Goal: Transaction & Acquisition: Purchase product/service

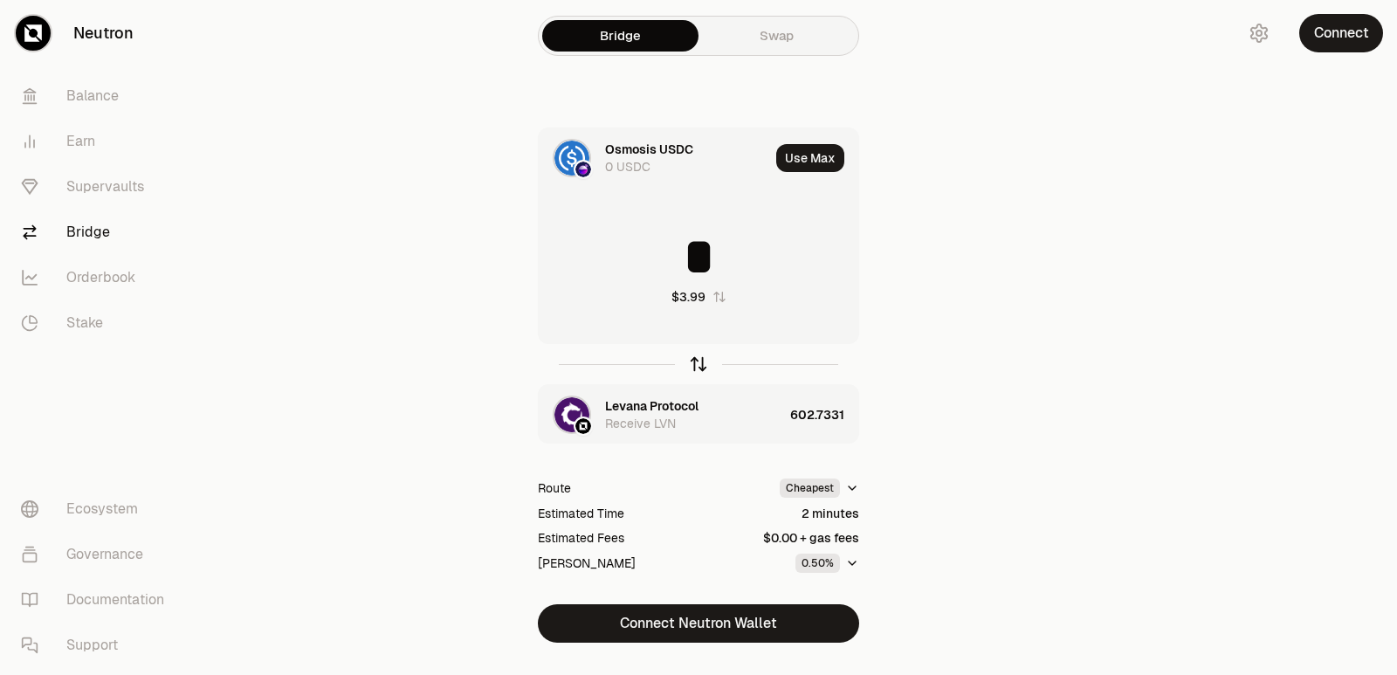
click at [697, 363] on icon "button" at bounding box center [698, 363] width 19 height 19
click at [700, 363] on icon "button" at bounding box center [698, 363] width 19 height 19
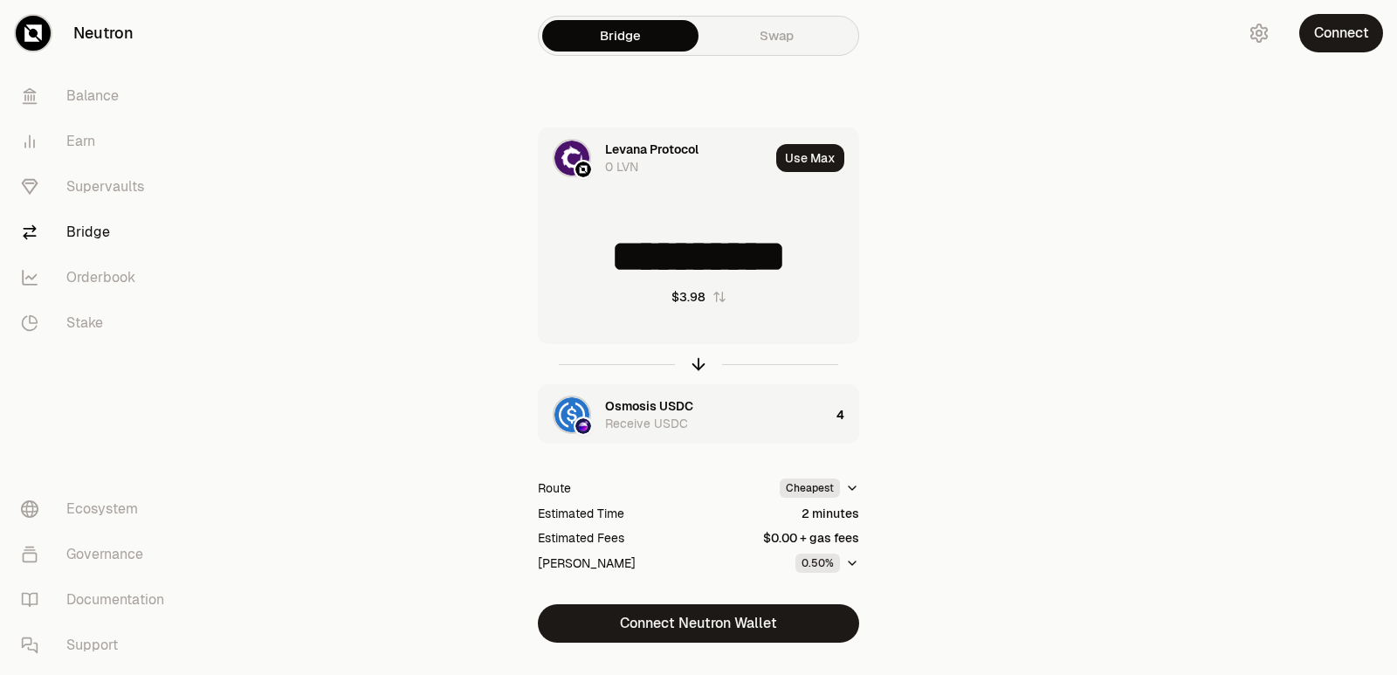
drag, startPoint x: 691, startPoint y: 362, endPoint x: 672, endPoint y: 380, distance: 26.0
click at [691, 363] on icon "button" at bounding box center [698, 363] width 19 height 19
type input "*"
click at [636, 411] on div "Levana Protocol" at bounding box center [651, 405] width 93 height 17
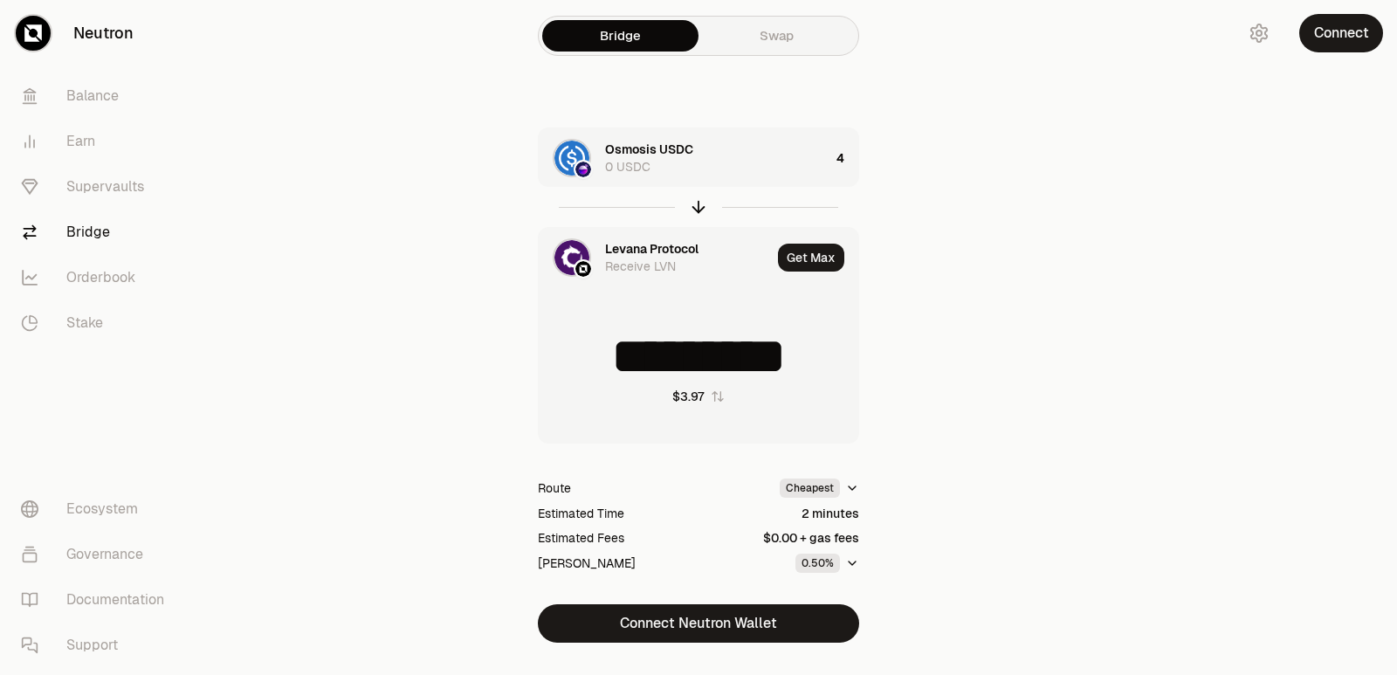
click at [640, 248] on div "Levana Protocol" at bounding box center [651, 248] width 93 height 17
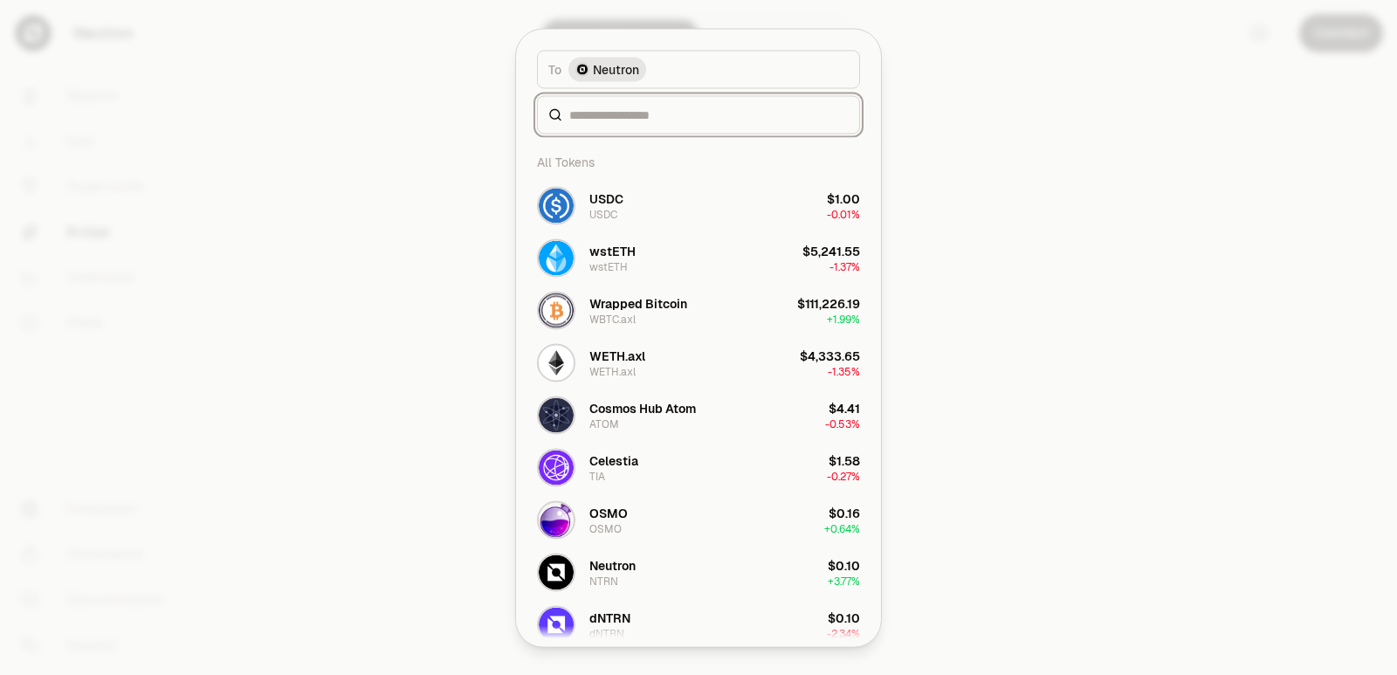
click at [635, 111] on input at bounding box center [708, 114] width 279 height 17
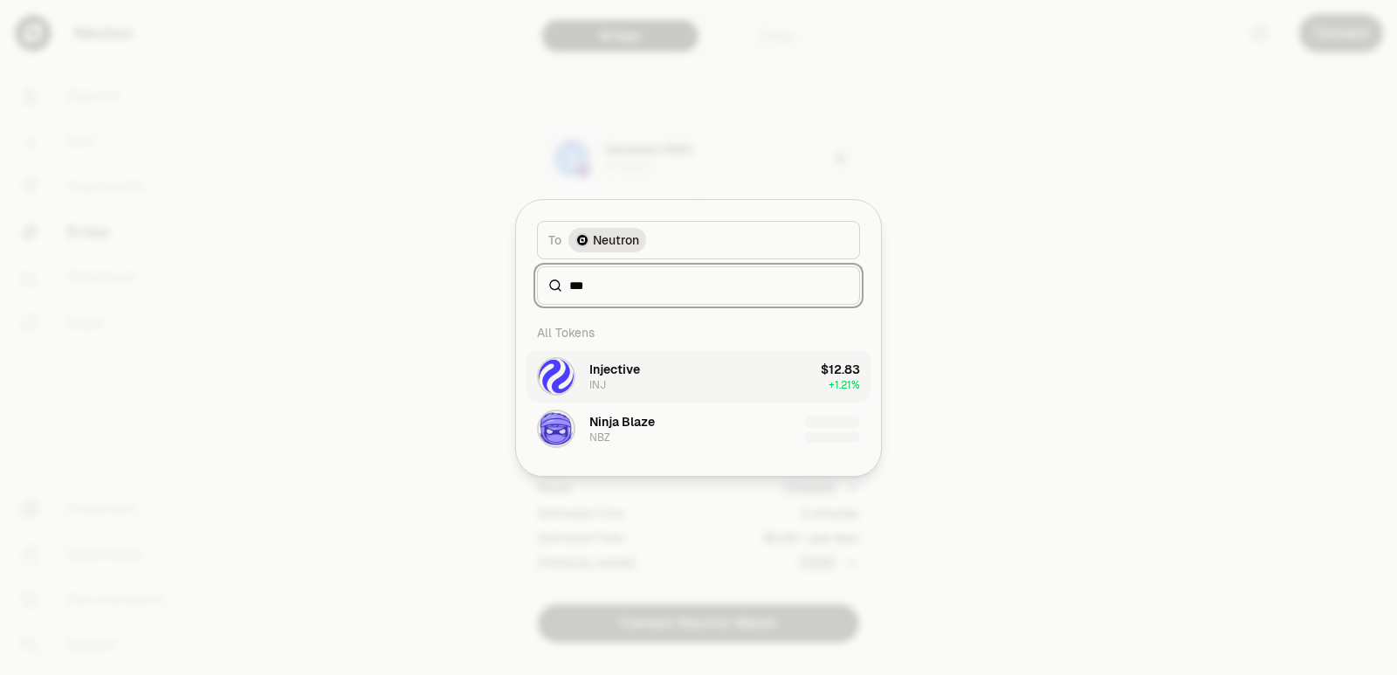
type input "***"
click at [635, 383] on div "Injective INJ" at bounding box center [614, 376] width 51 height 31
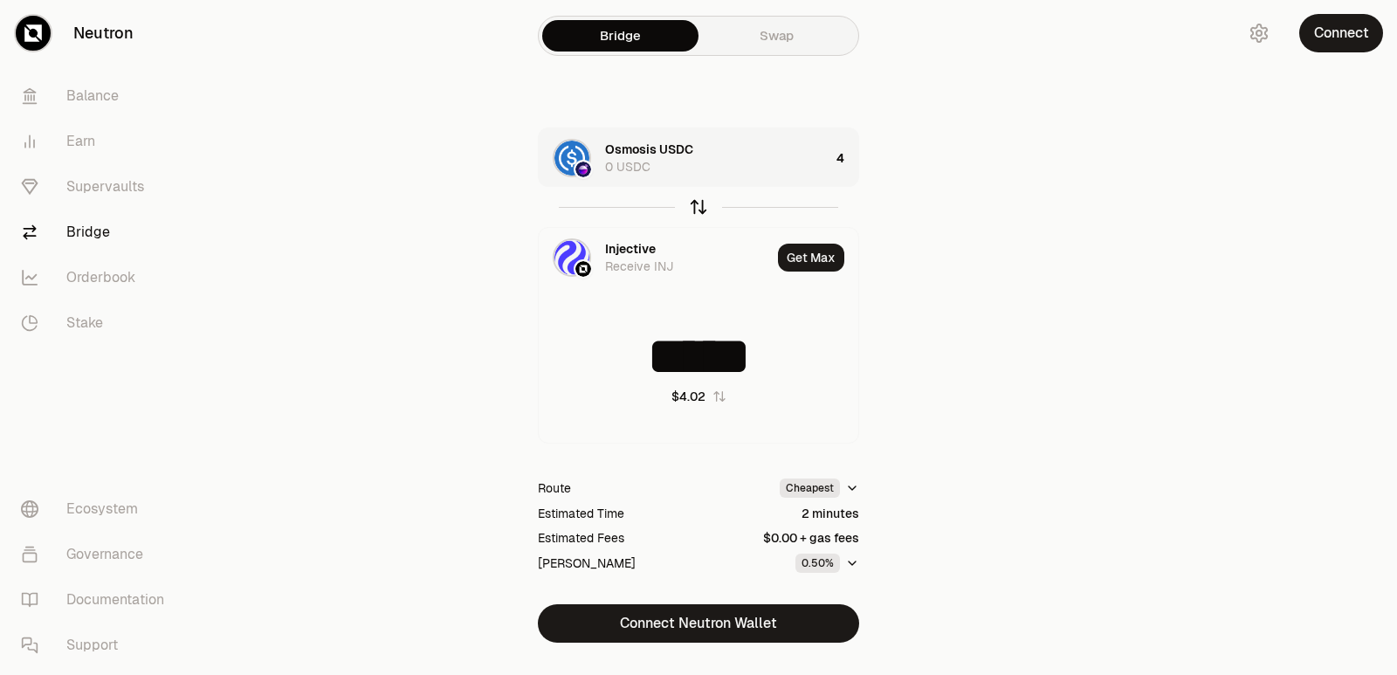
click at [696, 204] on icon "button" at bounding box center [698, 204] width 11 height 5
type input "*"
click at [747, 179] on div "Injective 0 INJ" at bounding box center [666, 157] width 255 height 59
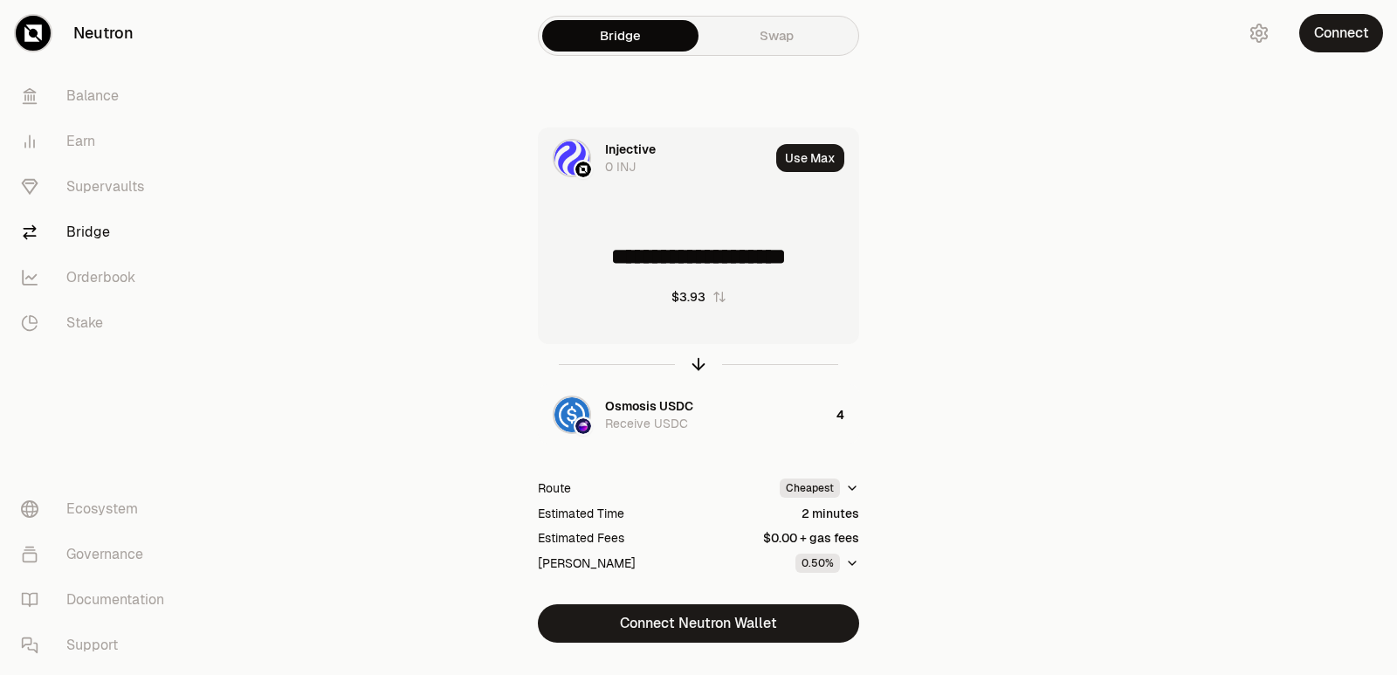
drag, startPoint x: 833, startPoint y: 256, endPoint x: 601, endPoint y: 254, distance: 232.2
click at [601, 254] on input "**********" at bounding box center [698, 256] width 319 height 52
type input "*****"
click at [698, 367] on icon "button" at bounding box center [698, 364] width 0 height 11
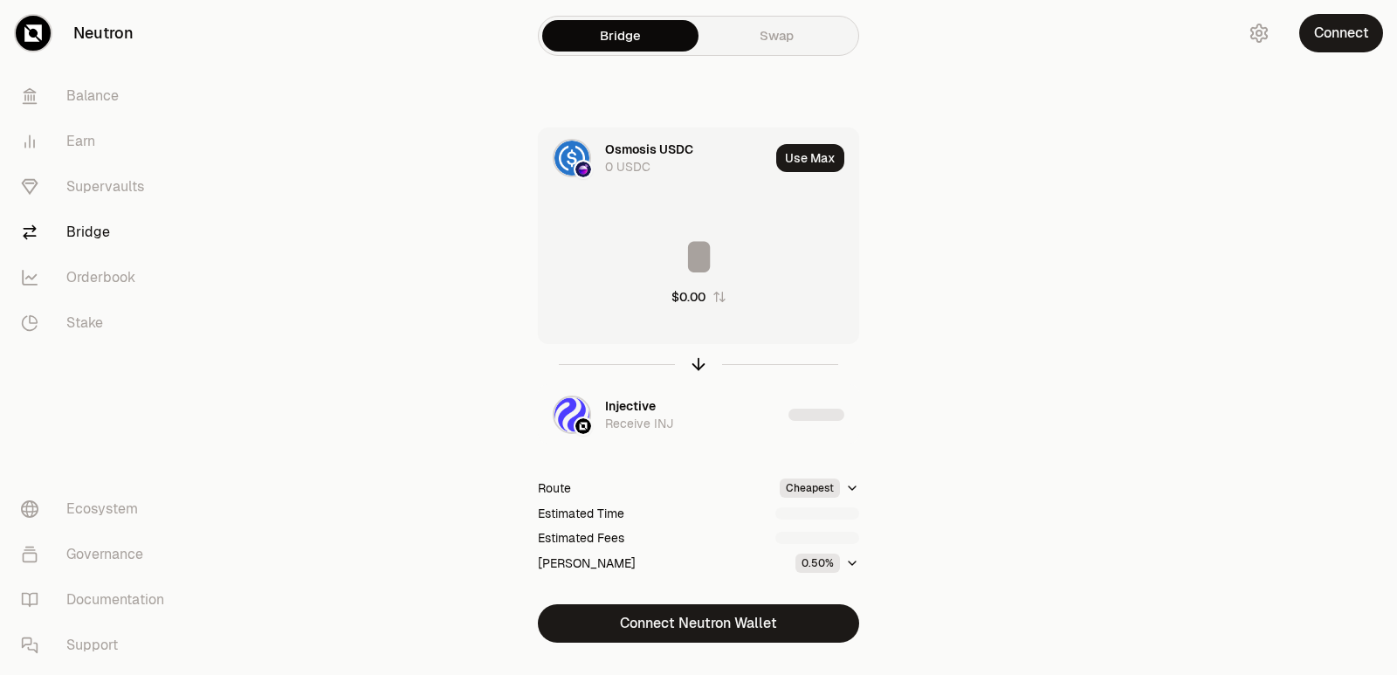
click at [681, 236] on input at bounding box center [698, 256] width 319 height 52
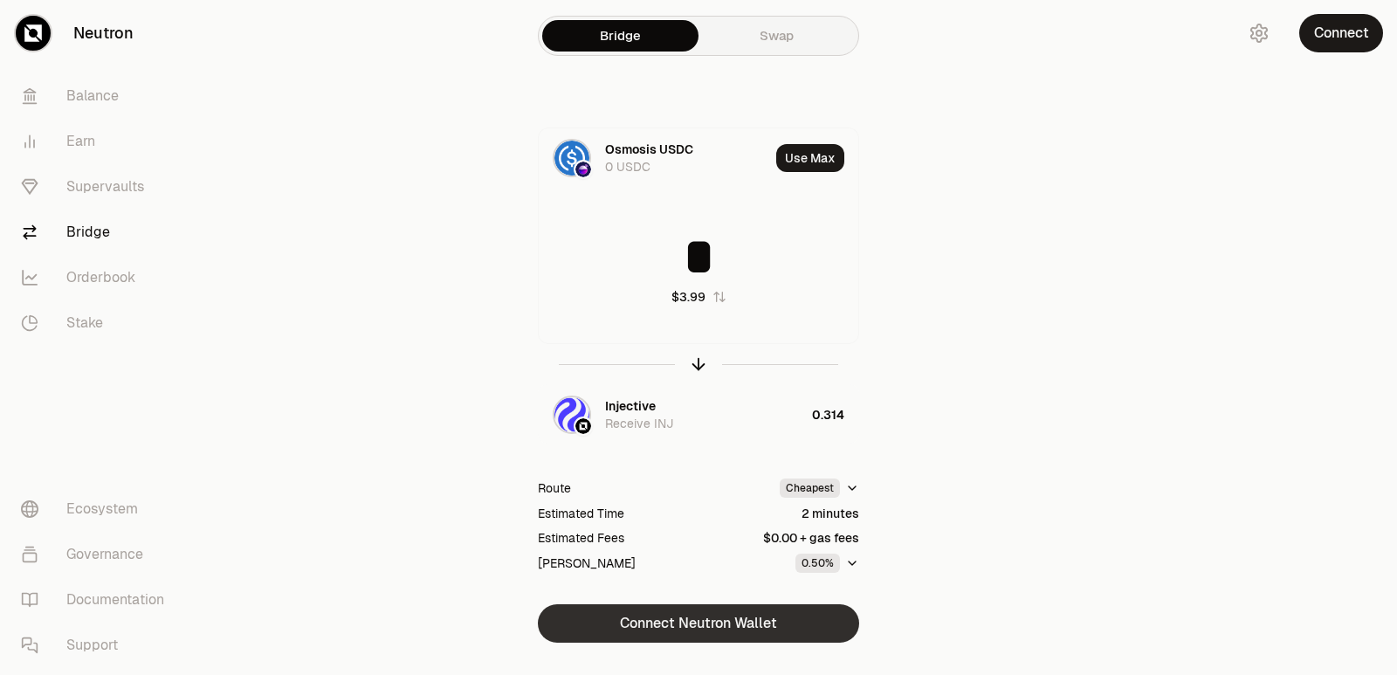
type input "*"
click at [700, 622] on button "Connect Neutron Wallet" at bounding box center [698, 623] width 321 height 38
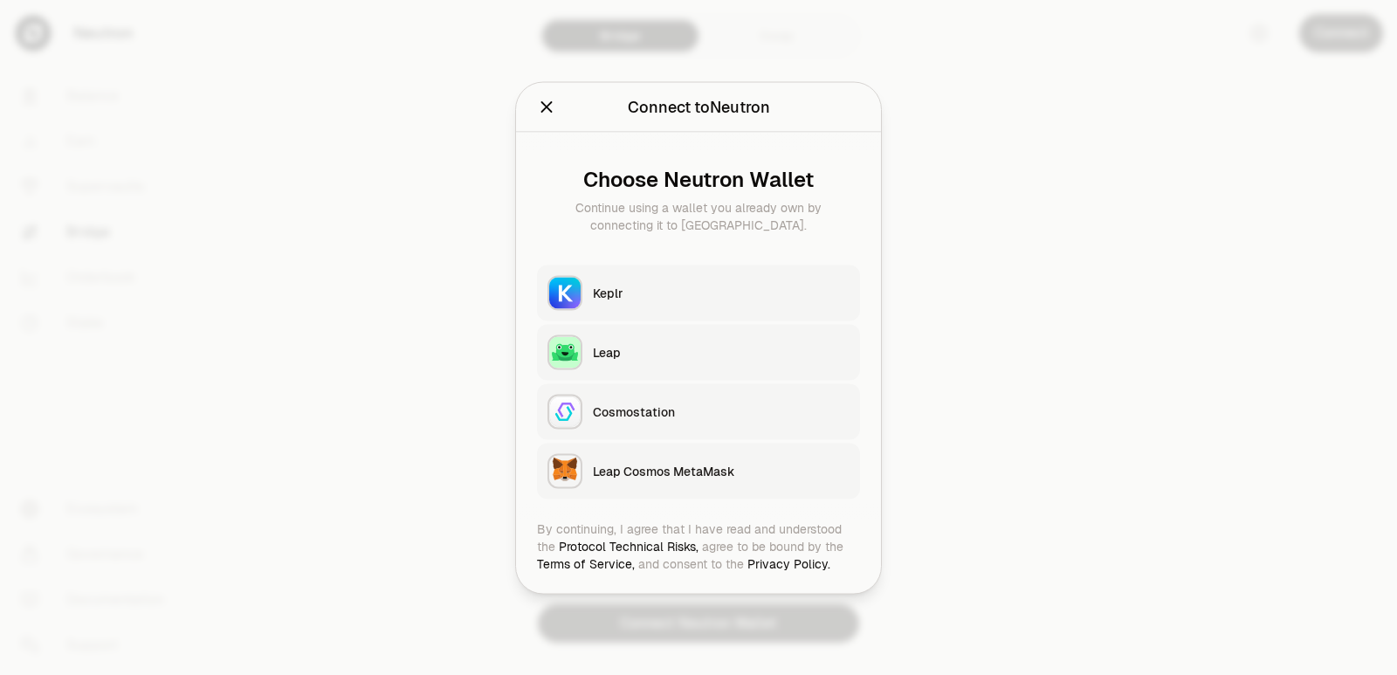
click at [660, 287] on div "Keplr" at bounding box center [721, 292] width 257 height 17
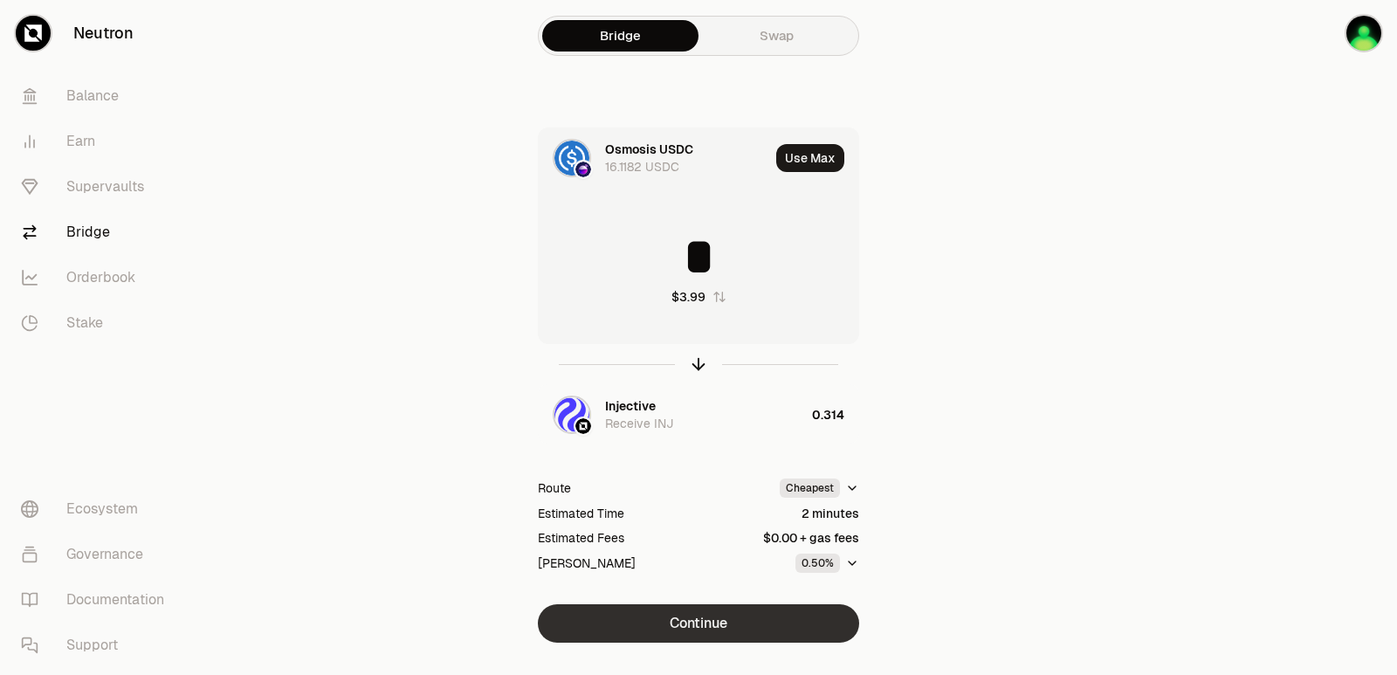
click at [725, 627] on button "Continue" at bounding box center [698, 623] width 321 height 38
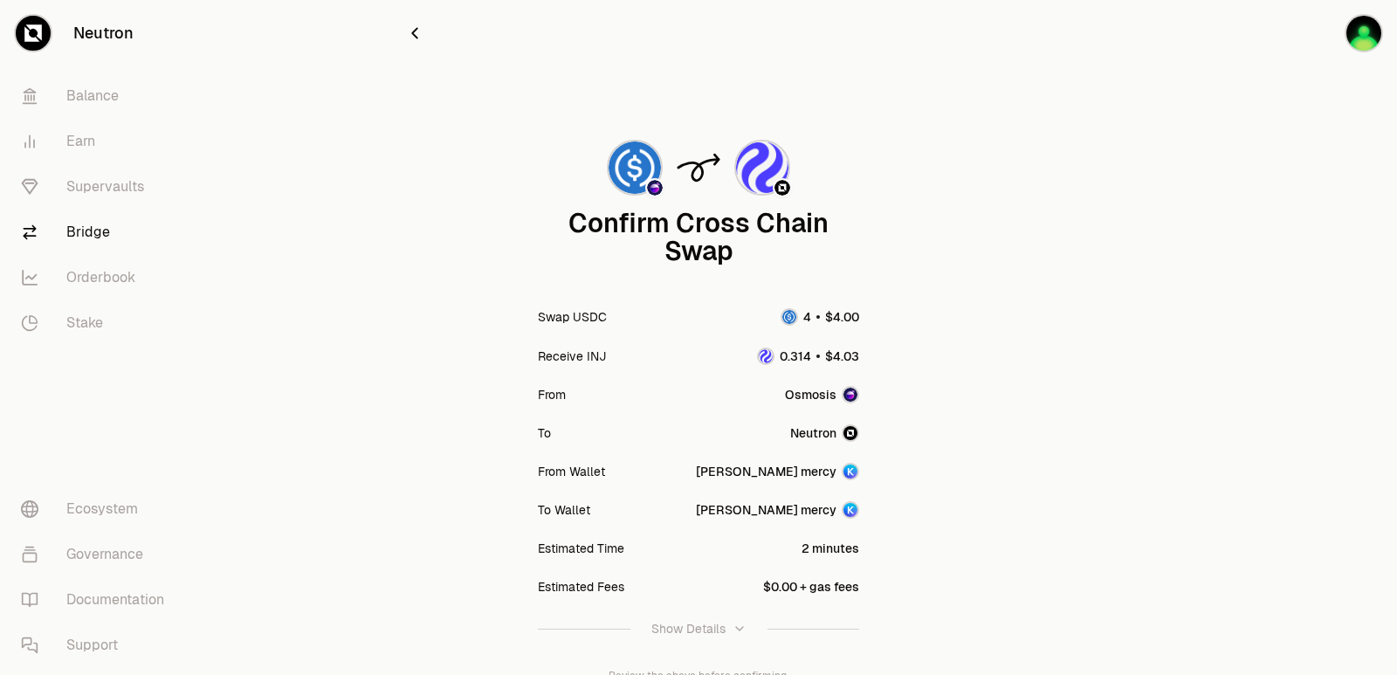
scroll to position [144, 0]
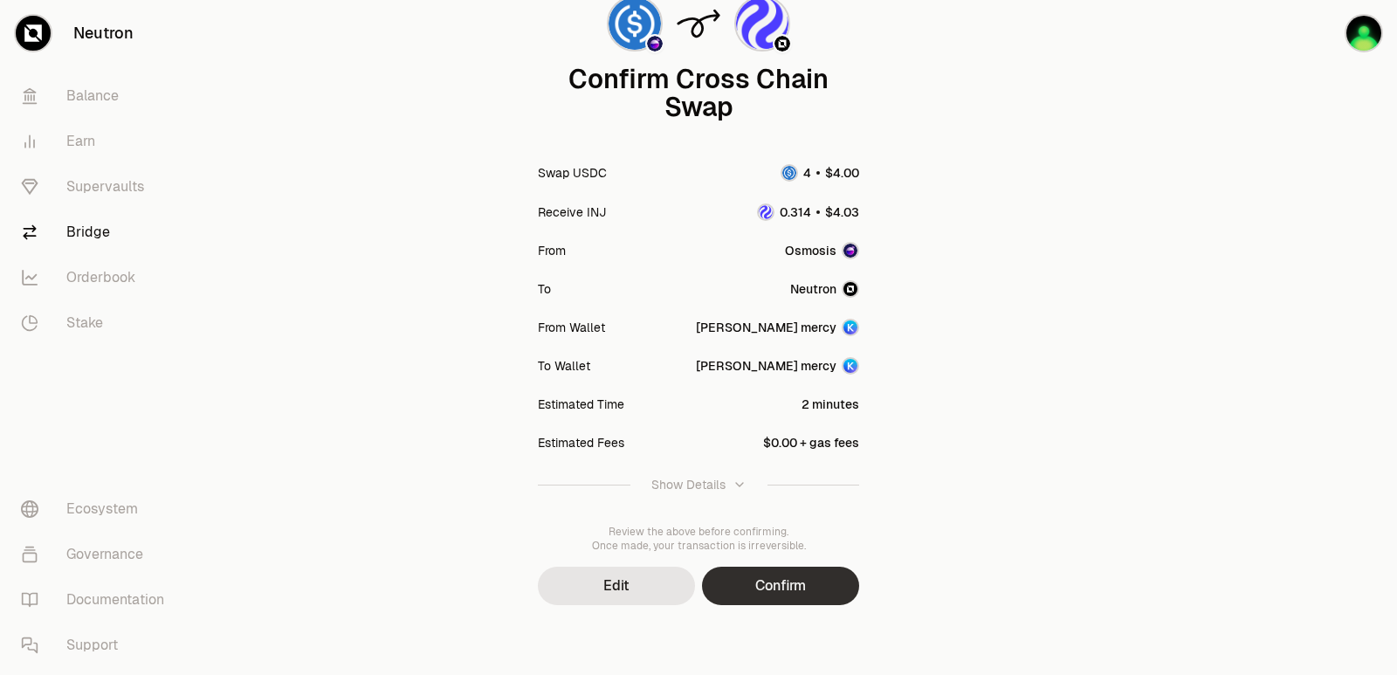
click at [773, 581] on button "Confirm" at bounding box center [780, 586] width 157 height 38
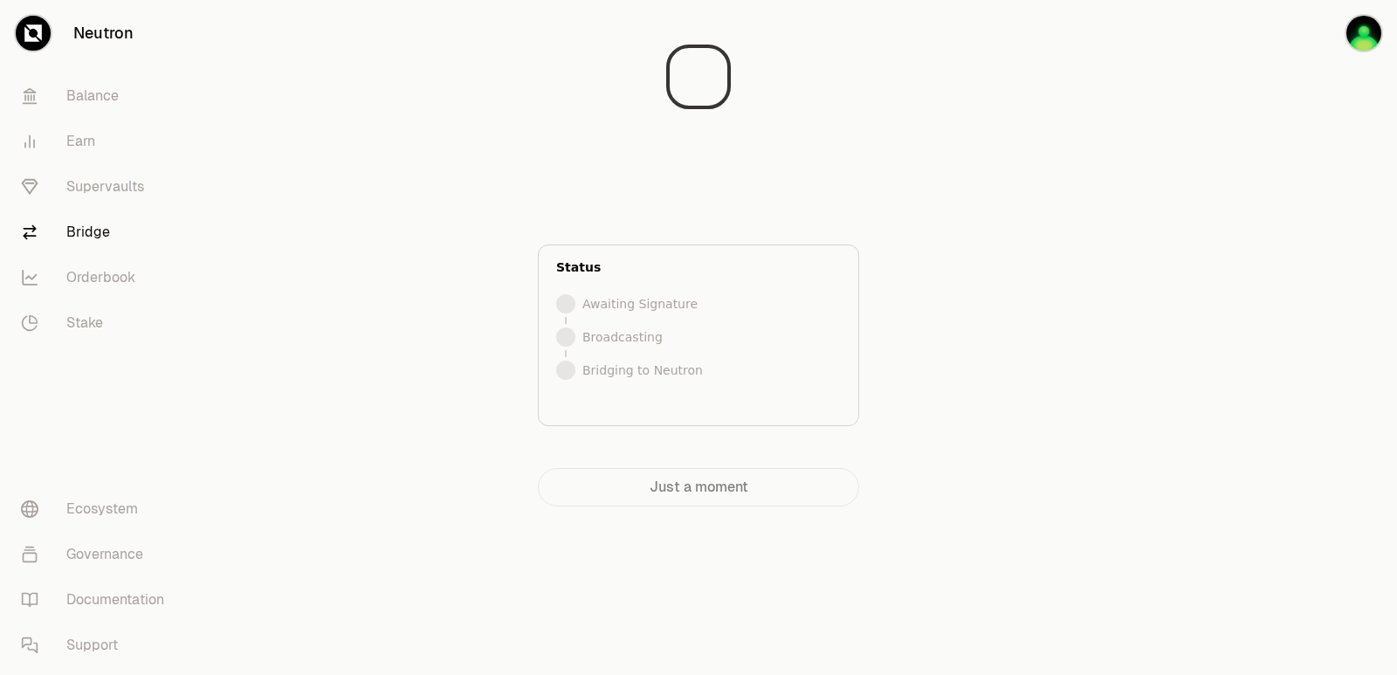
scroll to position [0, 0]
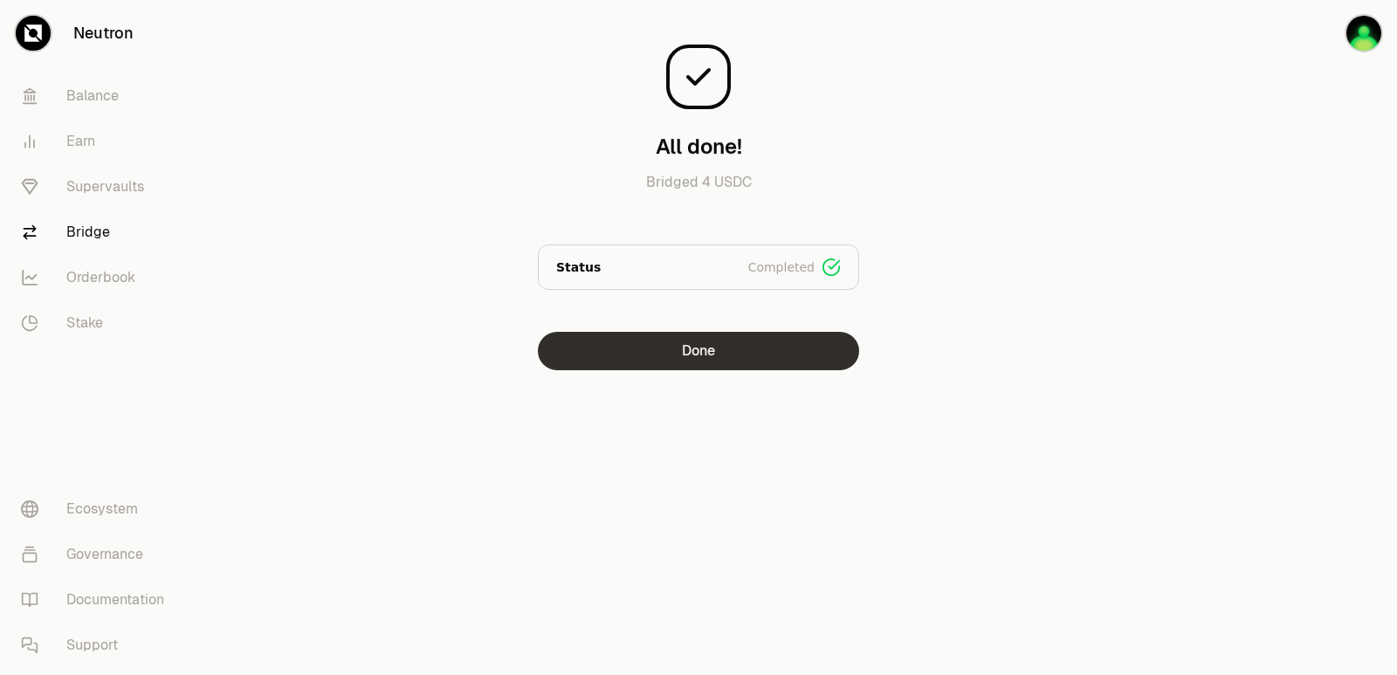
click at [701, 347] on button "Done" at bounding box center [698, 351] width 321 height 38
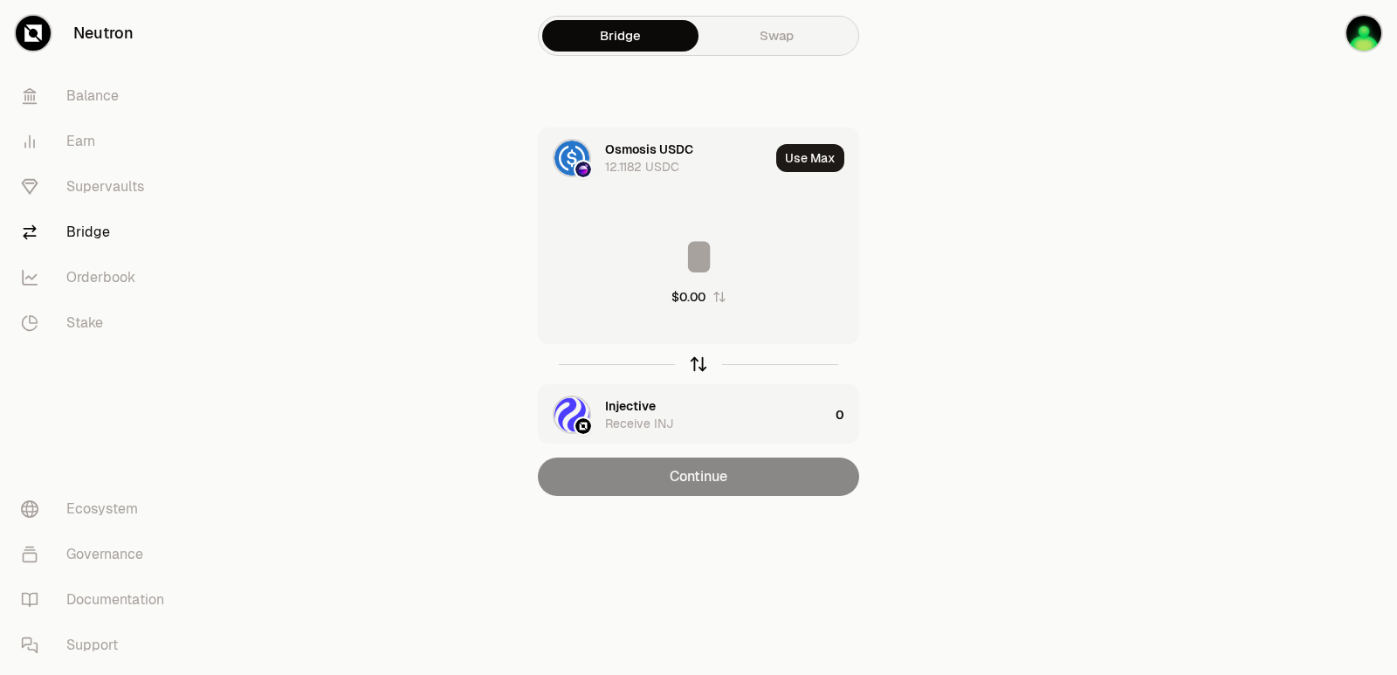
click at [699, 359] on icon "button" at bounding box center [698, 363] width 19 height 19
click at [803, 152] on button "Use Max" at bounding box center [810, 158] width 68 height 28
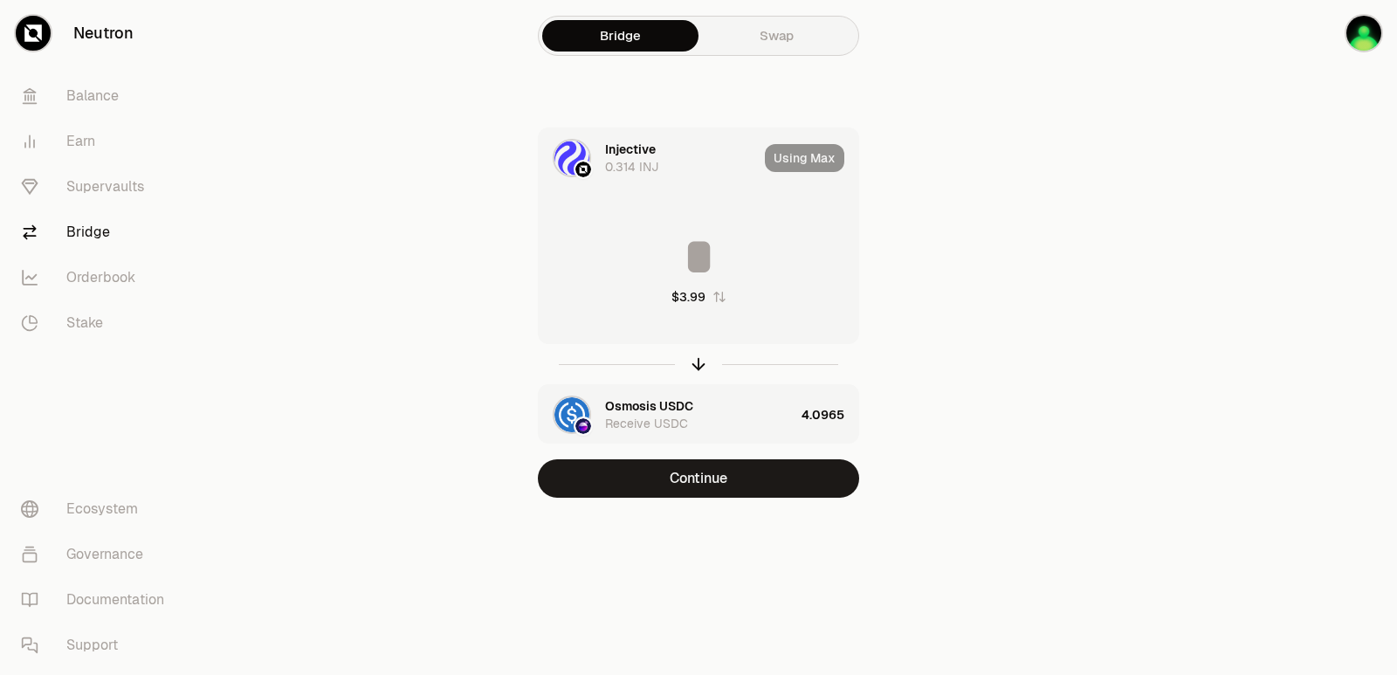
type input "*****"
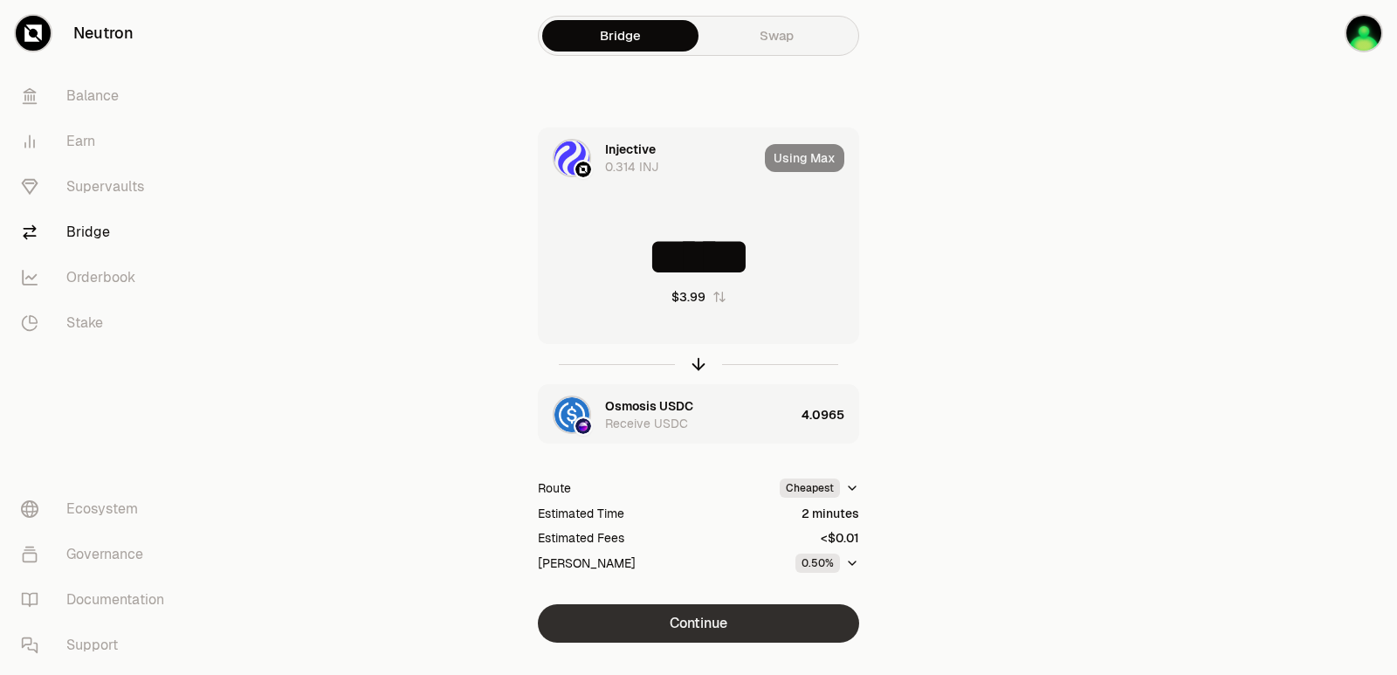
click at [715, 615] on button "Continue" at bounding box center [698, 623] width 321 height 38
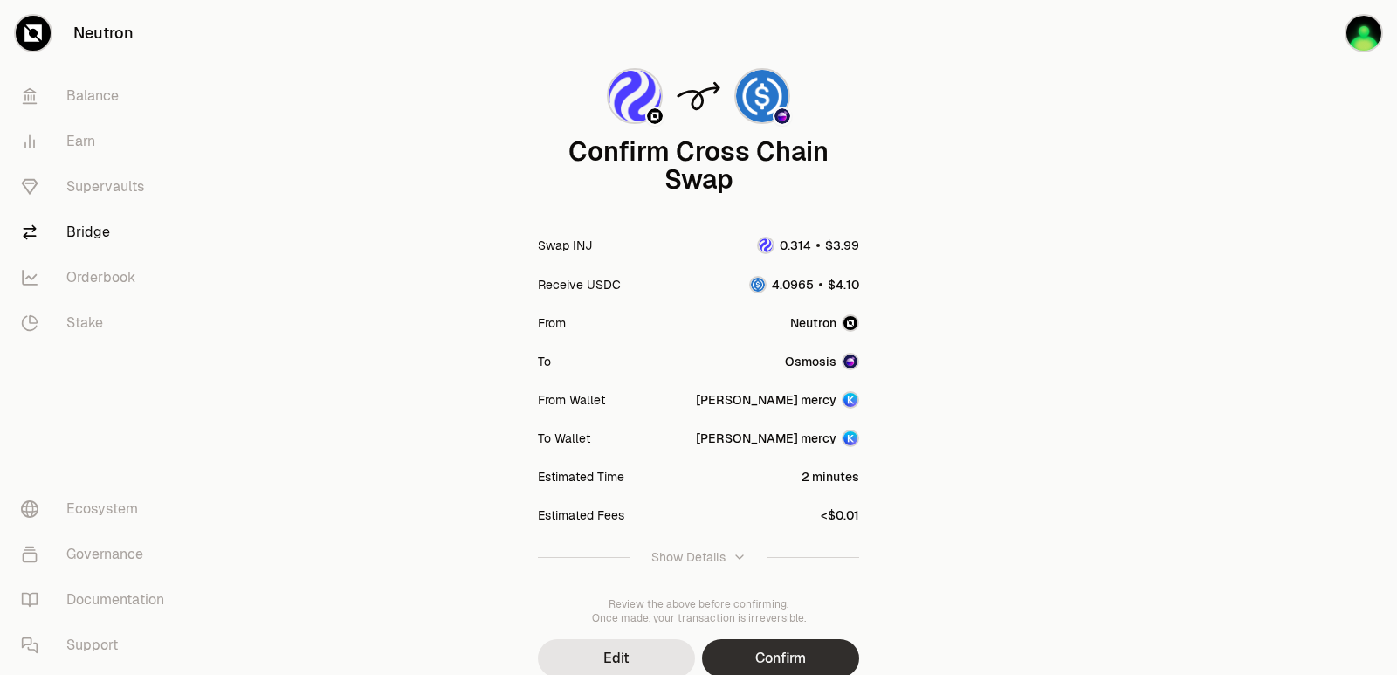
scroll to position [144, 0]
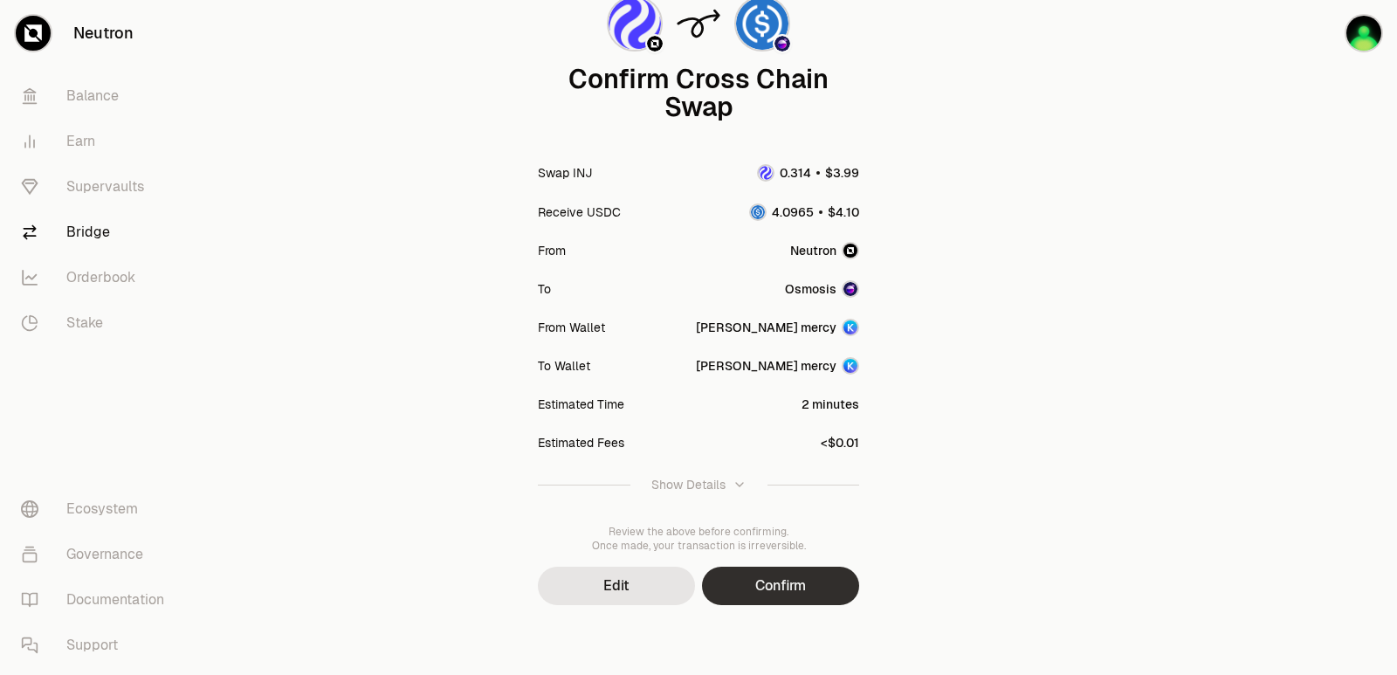
click at [787, 581] on button "Confirm" at bounding box center [780, 586] width 157 height 38
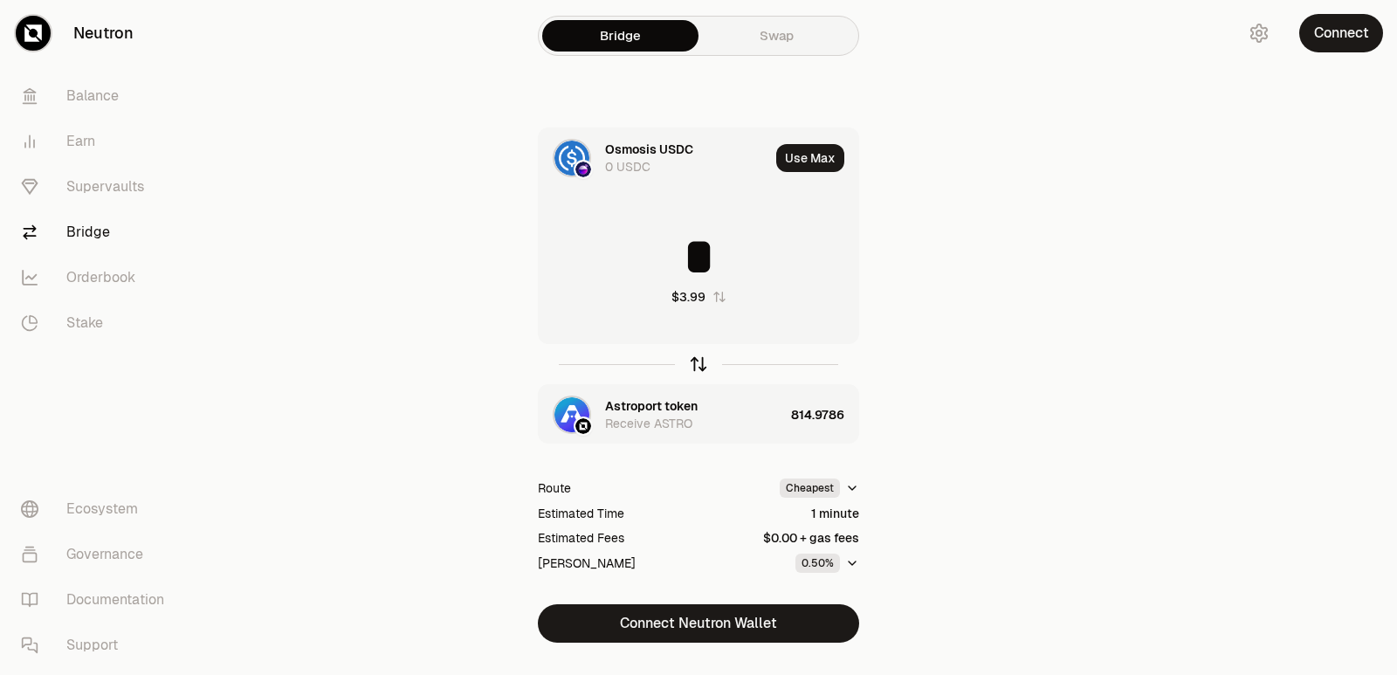
click at [697, 360] on icon "button" at bounding box center [698, 361] width 11 height 5
type input "*"
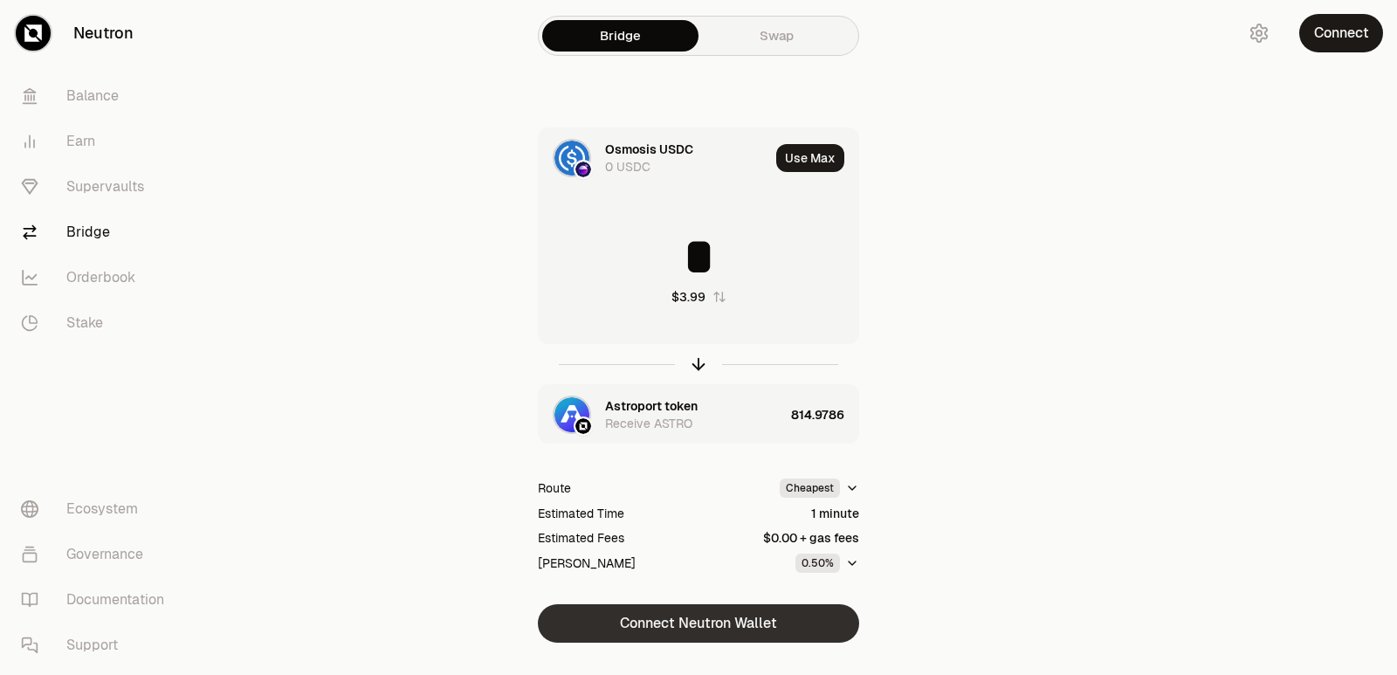
click at [711, 628] on button "Connect Neutron Wallet" at bounding box center [698, 623] width 321 height 38
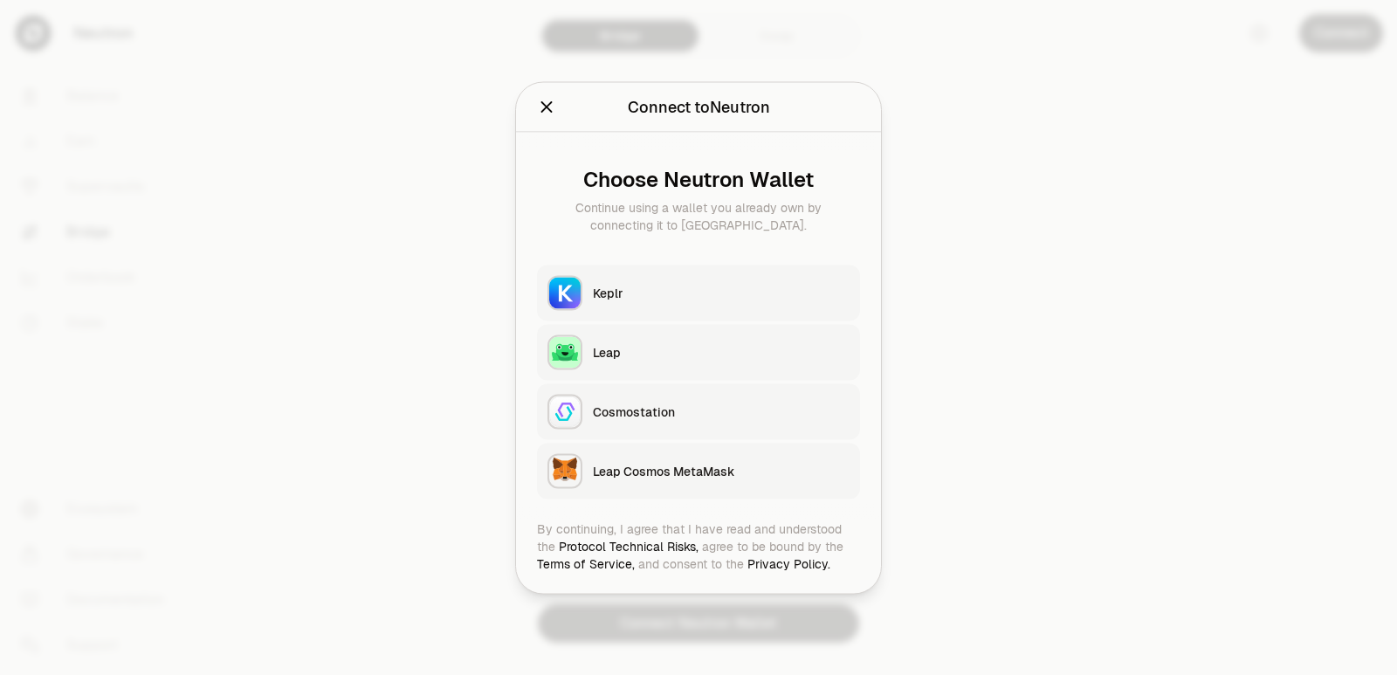
click at [617, 296] on div "Keplr" at bounding box center [721, 292] width 257 height 17
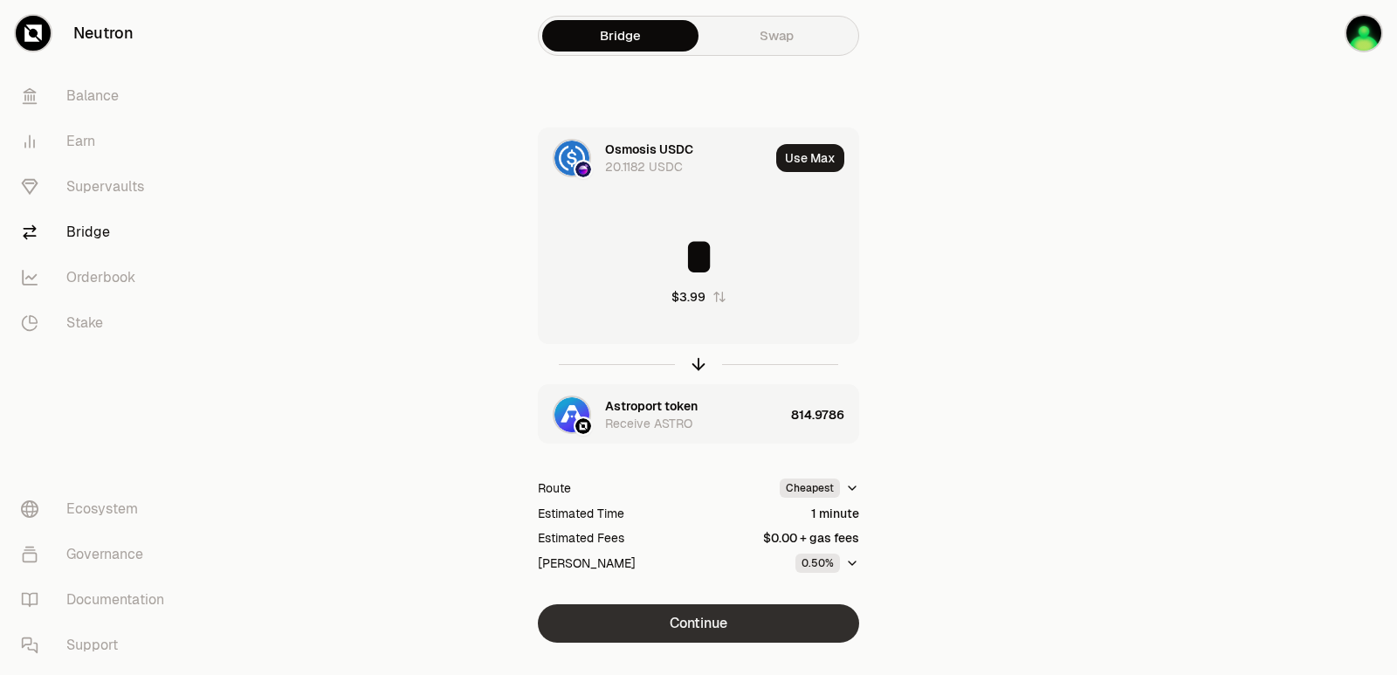
click at [736, 613] on button "Continue" at bounding box center [698, 623] width 321 height 38
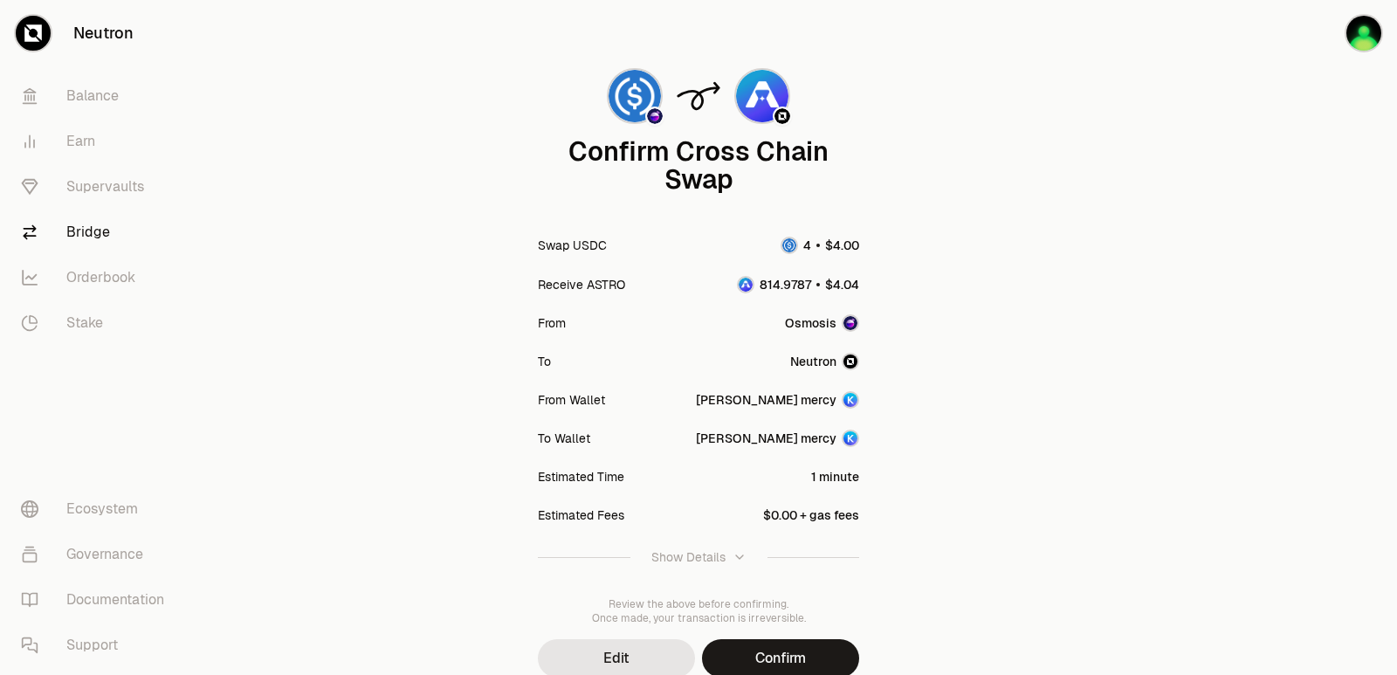
scroll to position [144, 0]
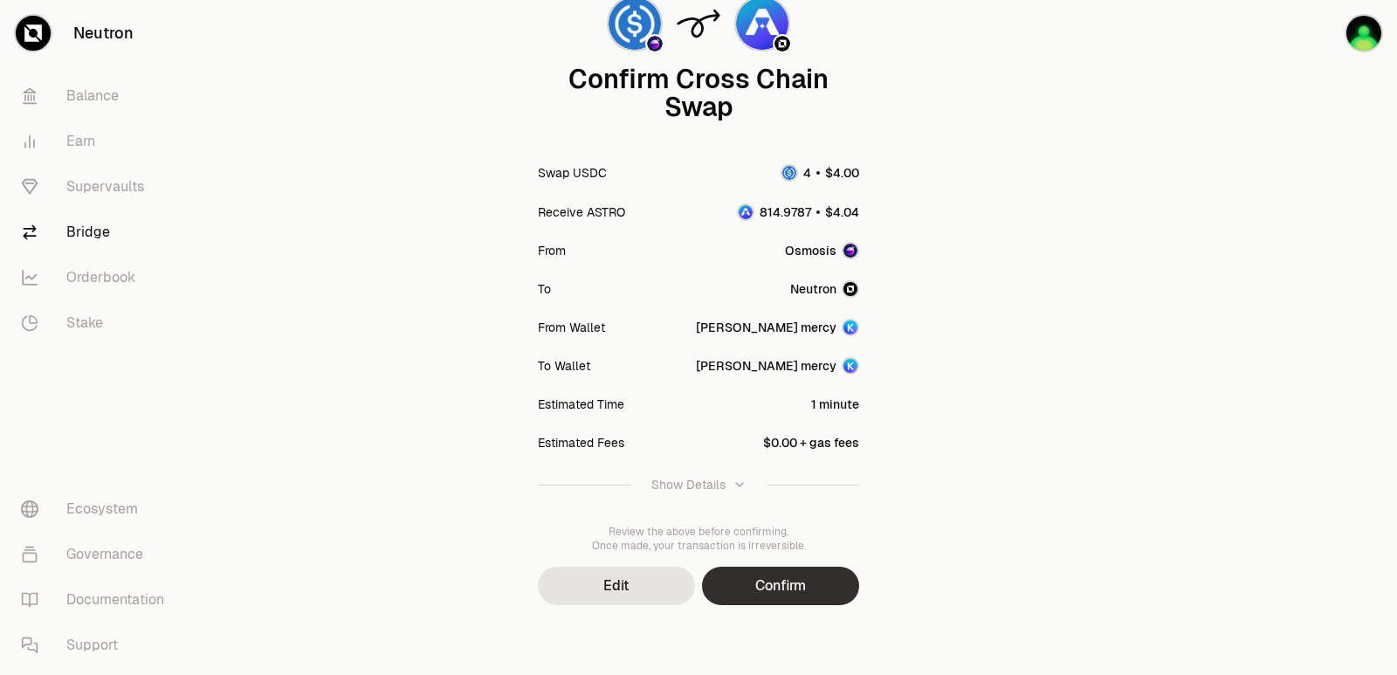
click at [763, 577] on button "Confirm" at bounding box center [780, 586] width 157 height 38
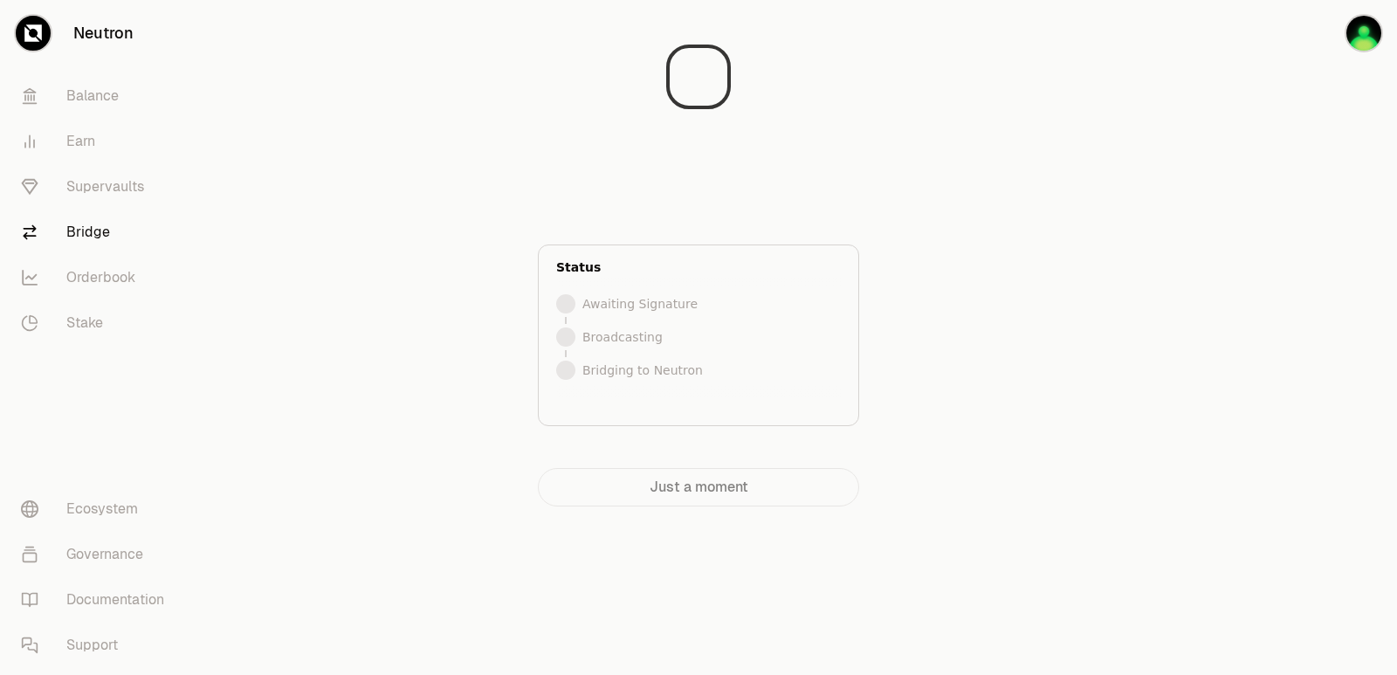
scroll to position [0, 0]
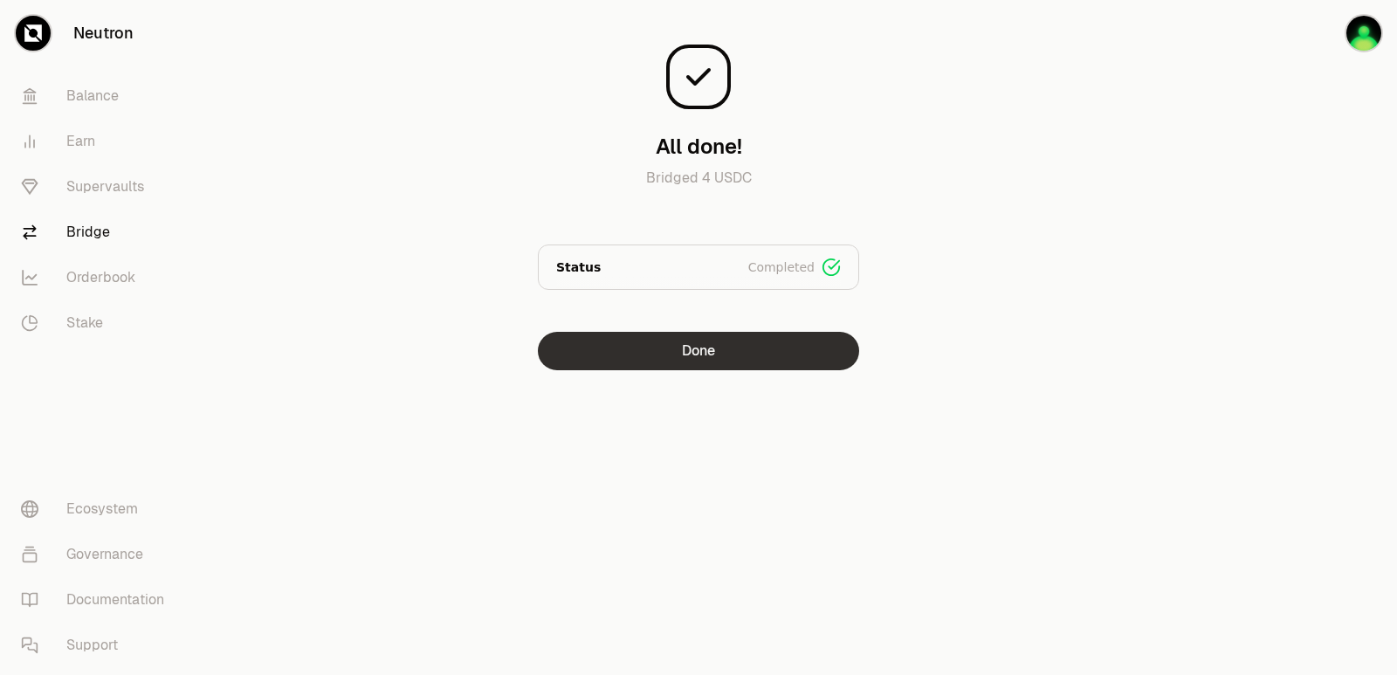
click at [632, 356] on button "Done" at bounding box center [698, 351] width 321 height 38
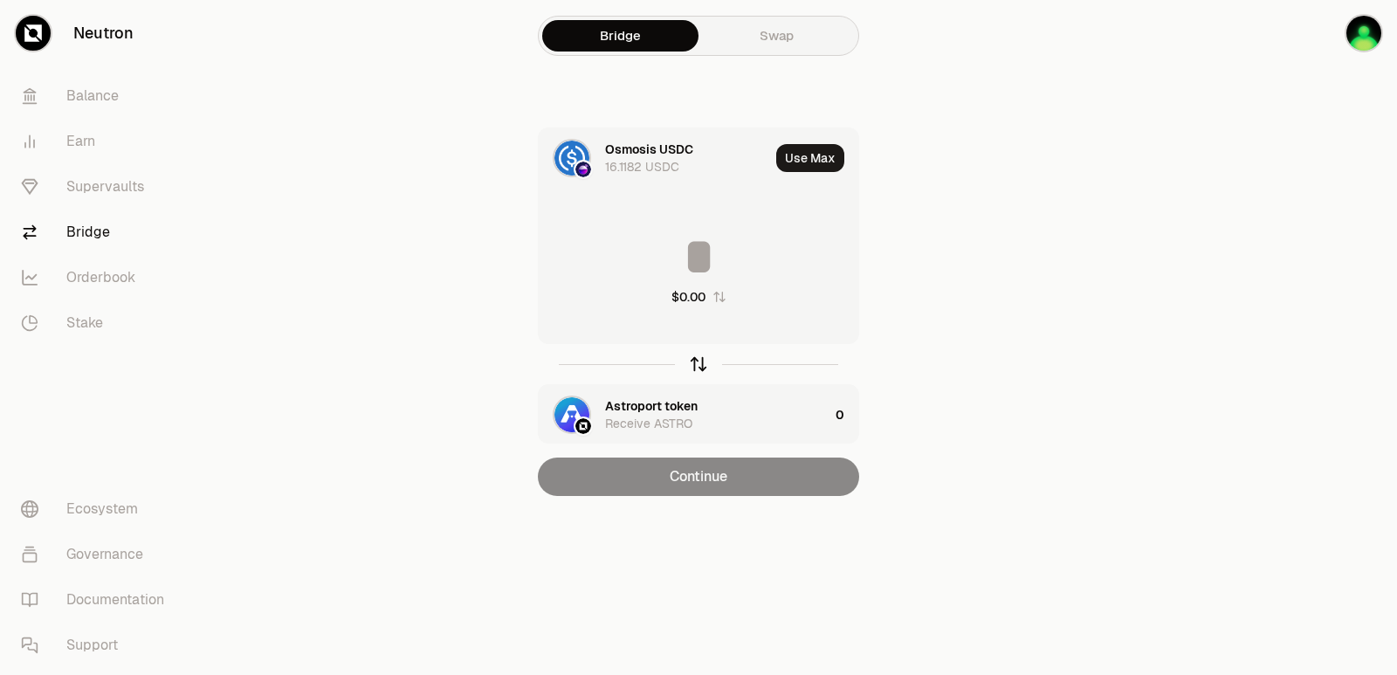
click at [695, 364] on icon "button" at bounding box center [698, 363] width 19 height 19
click at [816, 165] on button "Use Max" at bounding box center [810, 158] width 68 height 28
type input "**********"
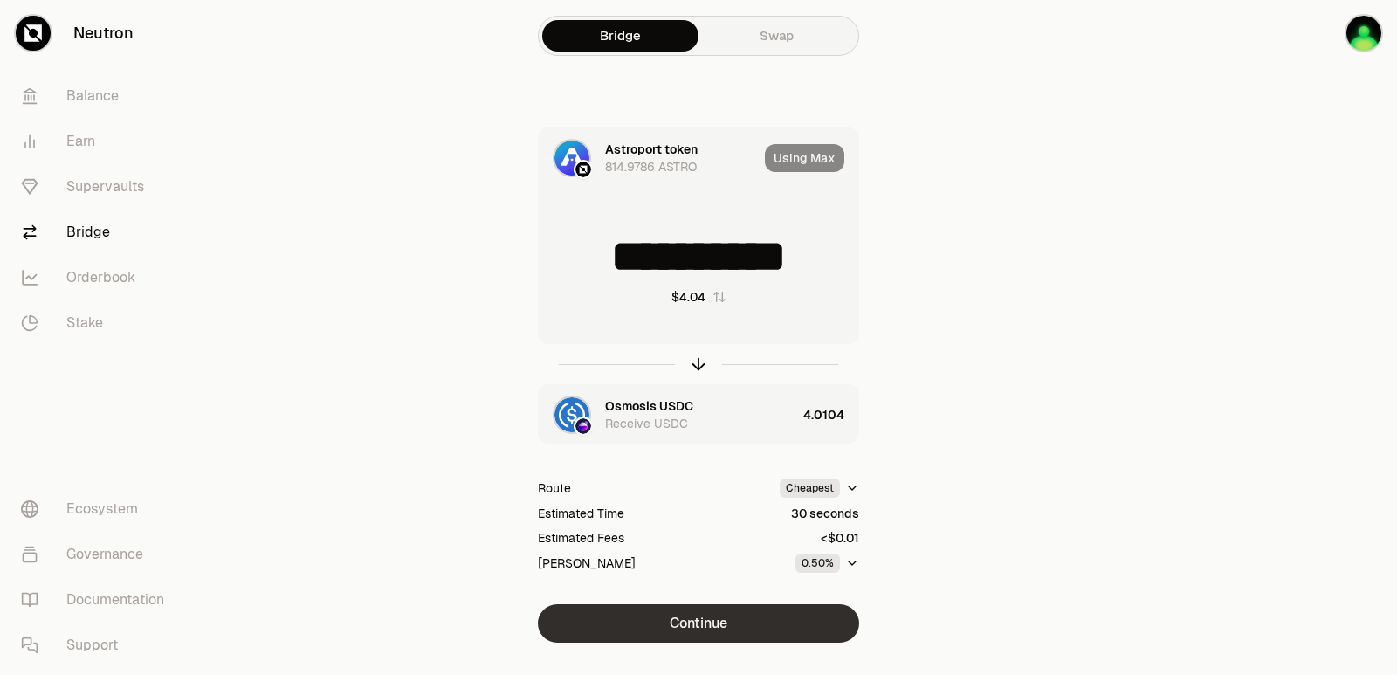
click at [683, 626] on button "Continue" at bounding box center [698, 623] width 321 height 38
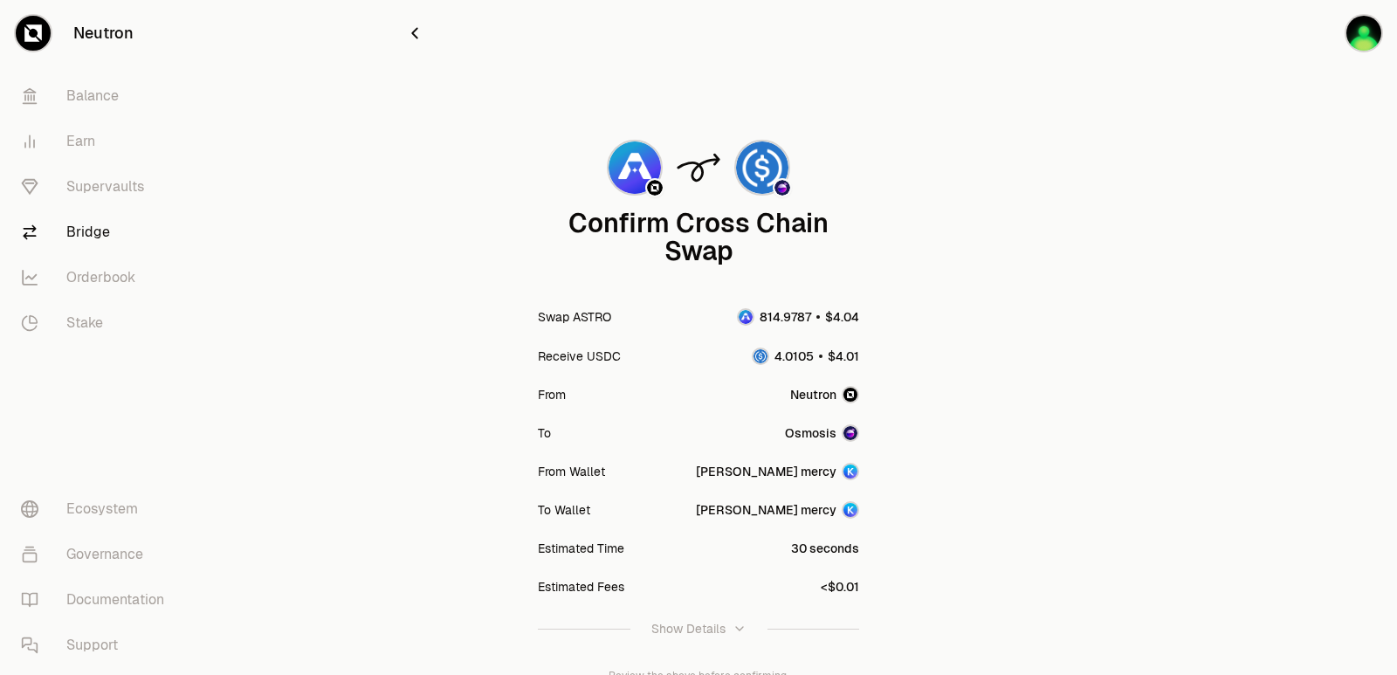
click at [416, 34] on icon "button" at bounding box center [414, 33] width 19 height 19
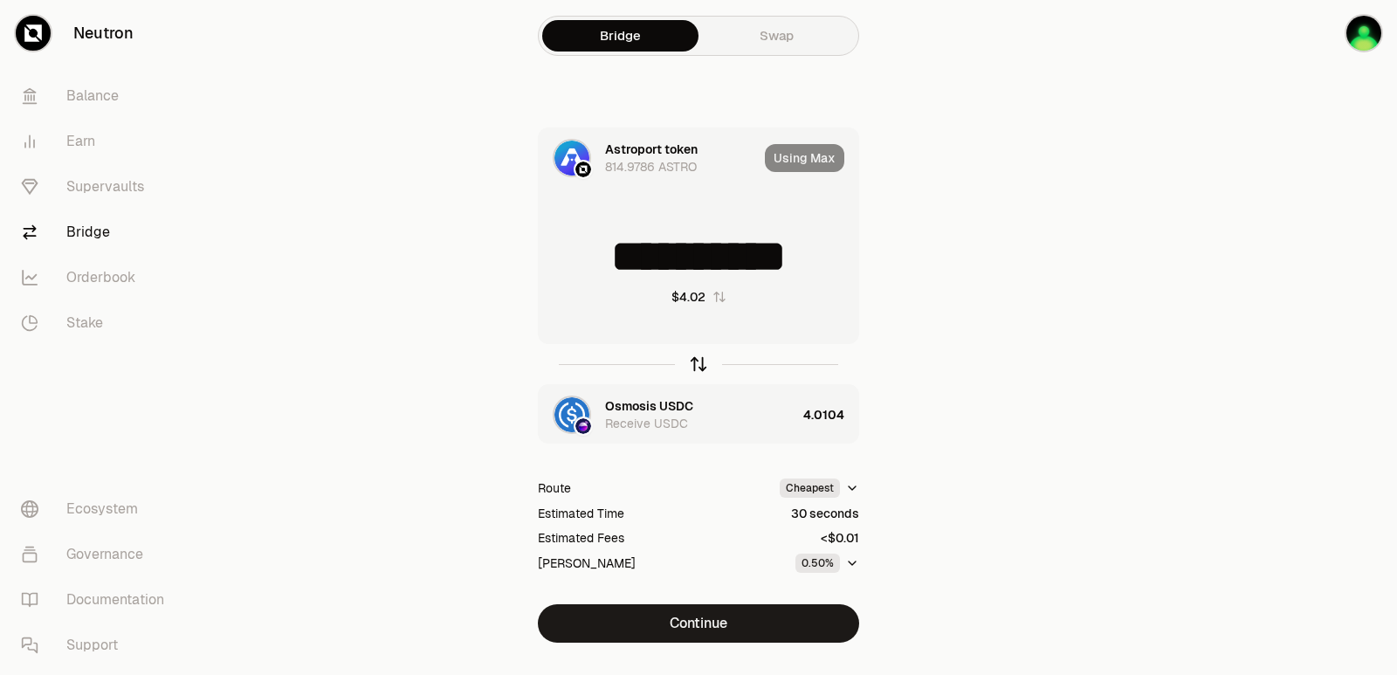
click at [695, 358] on icon "button" at bounding box center [698, 363] width 19 height 19
type input "********"
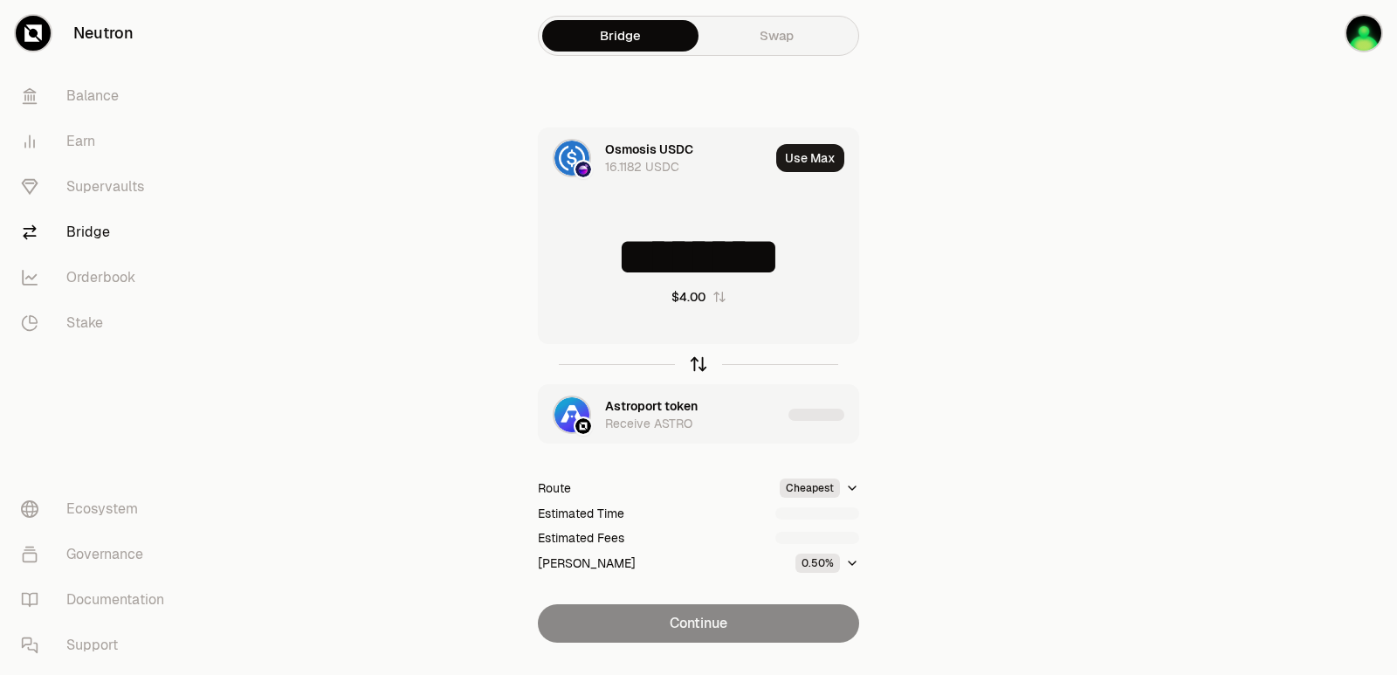
click at [695, 358] on icon "button" at bounding box center [698, 363] width 19 height 19
click at [793, 161] on button "Use Max" at bounding box center [810, 158] width 68 height 28
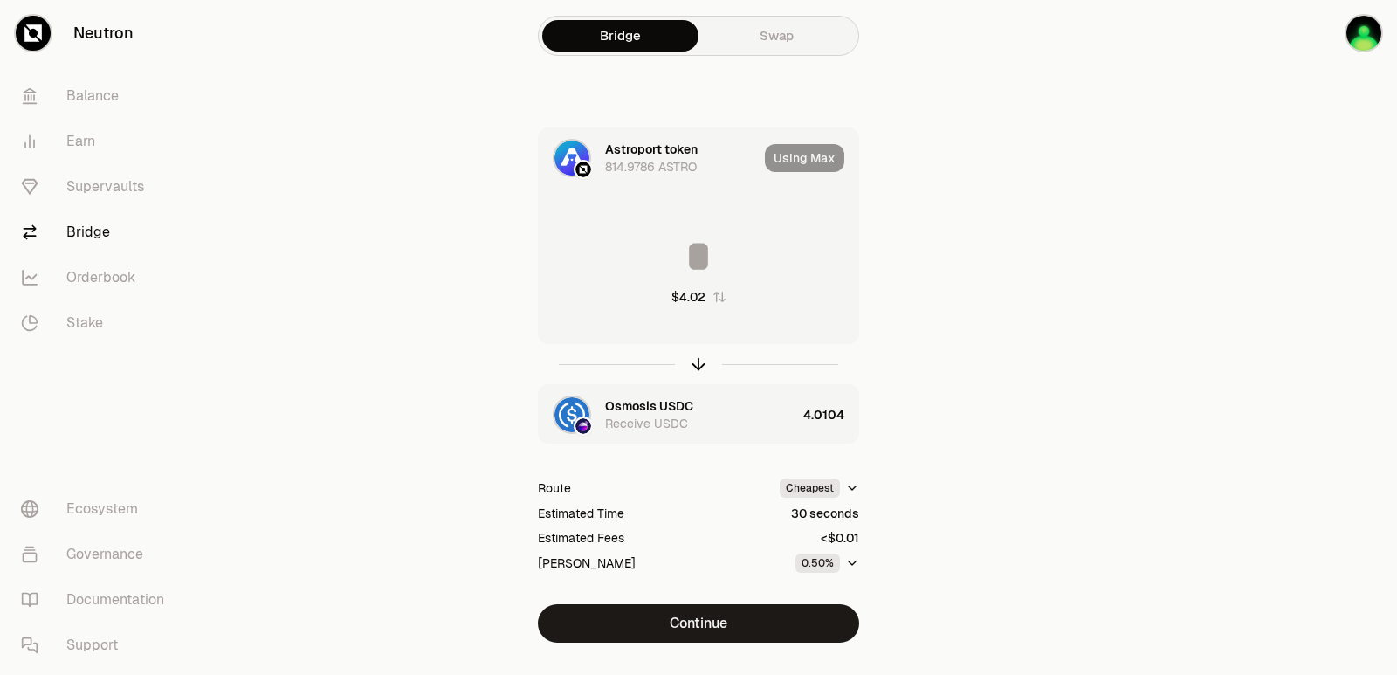
type input "**********"
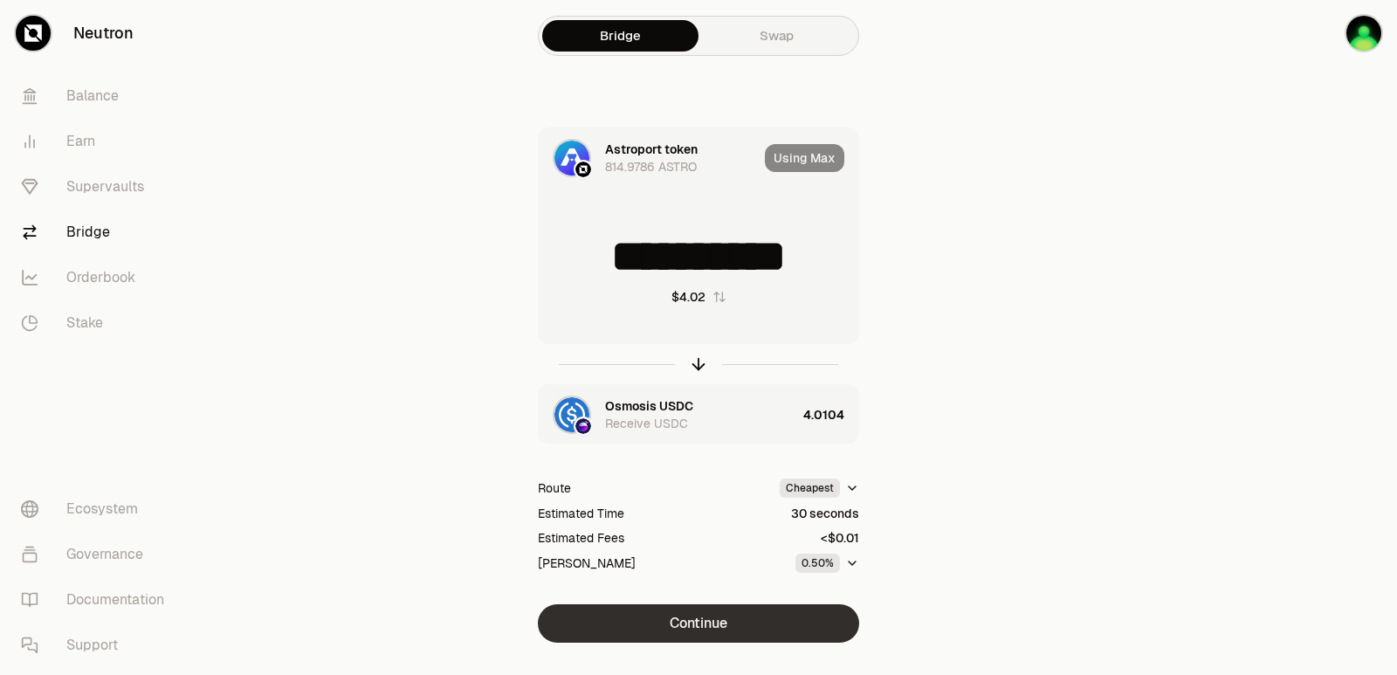
click at [716, 617] on button "Continue" at bounding box center [698, 623] width 321 height 38
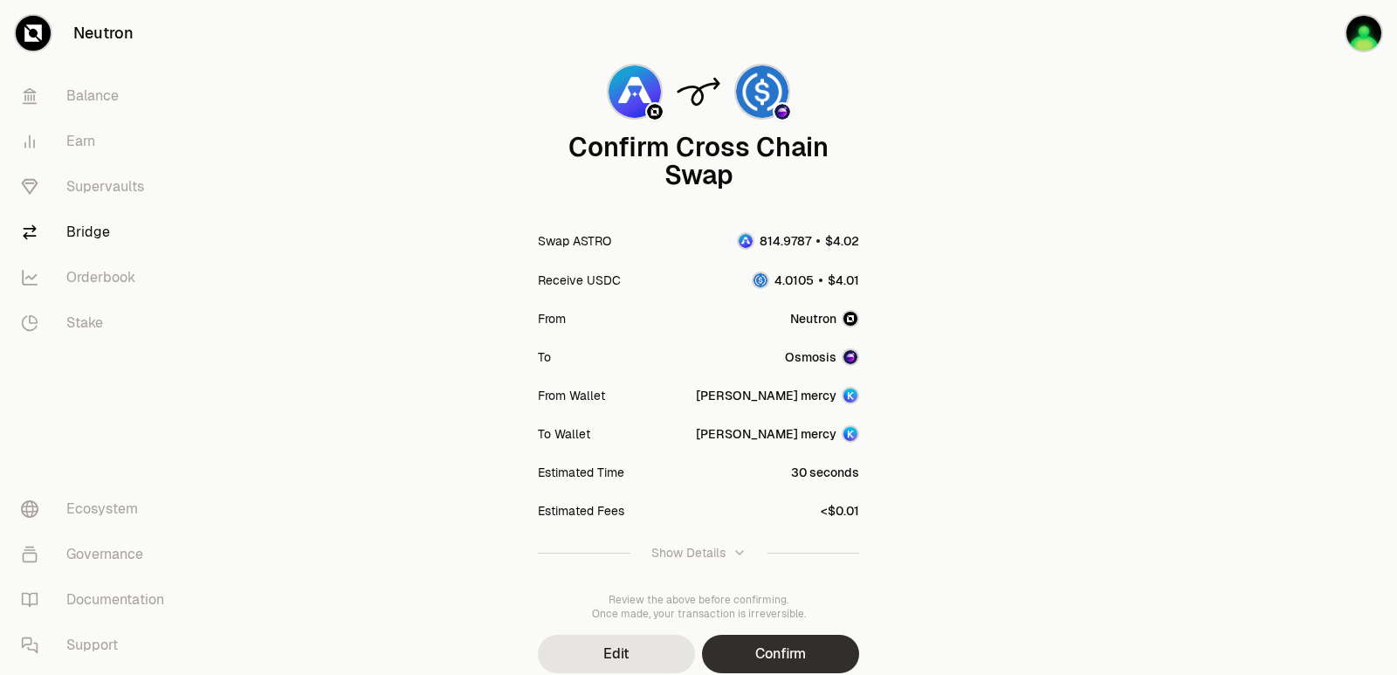
scroll to position [144, 0]
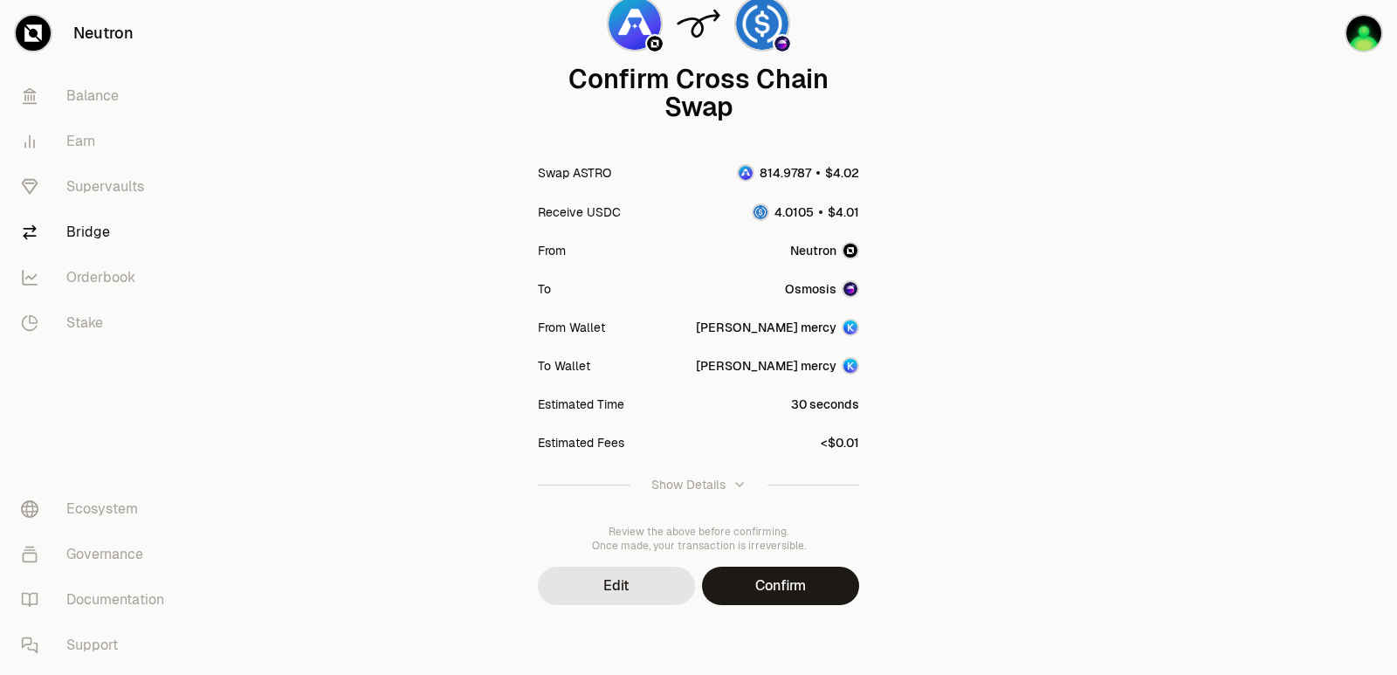
click at [748, 588] on button "Confirm" at bounding box center [780, 586] width 157 height 38
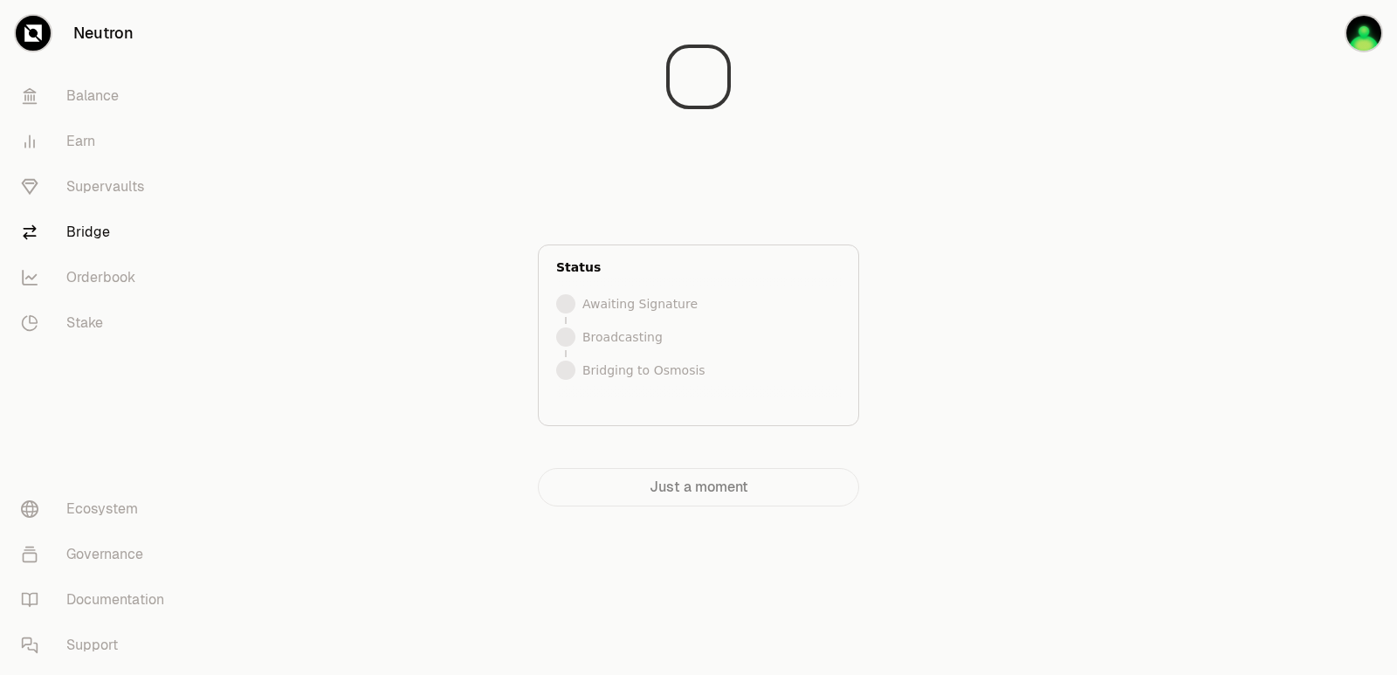
scroll to position [0, 0]
